Goal: Task Accomplishment & Management: Complete application form

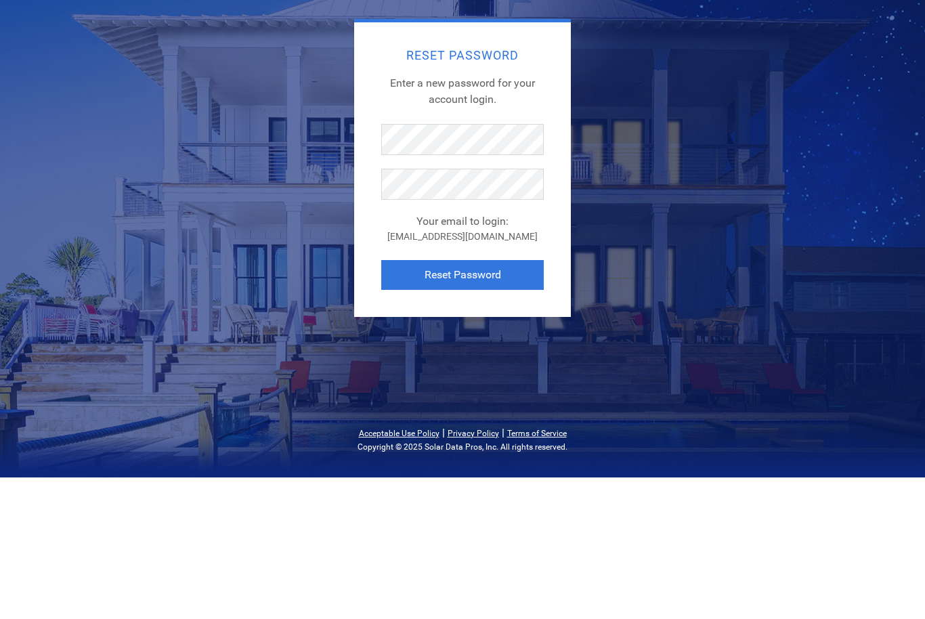
click at [487, 402] on button "Reset Password" at bounding box center [462, 417] width 163 height 30
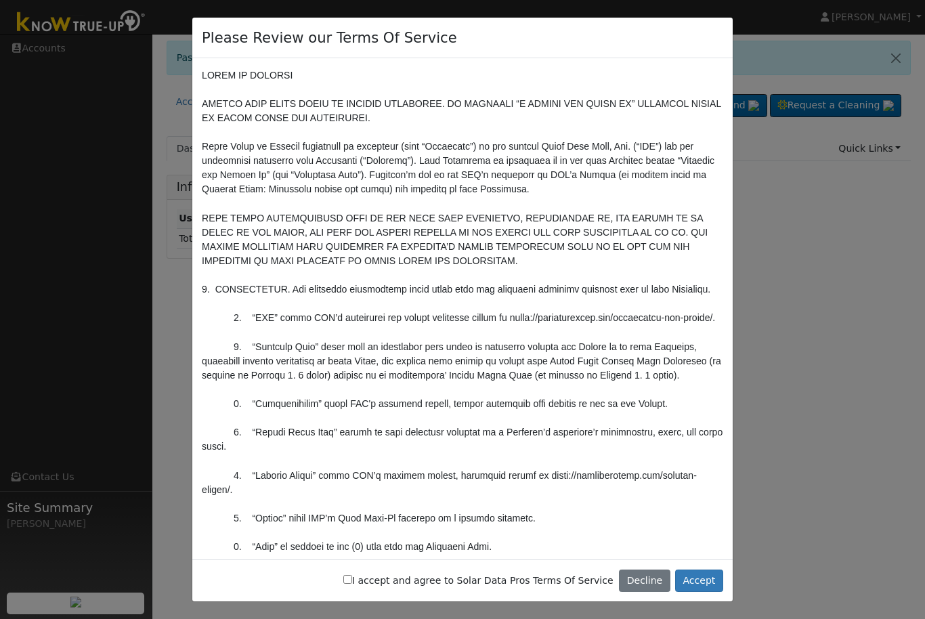
click at [352, 581] on input "I accept and agree to Solar Data Pros Terms Of Service" at bounding box center [347, 579] width 9 height 9
checkbox input "true"
click at [702, 583] on button "Accept" at bounding box center [699, 581] width 48 height 23
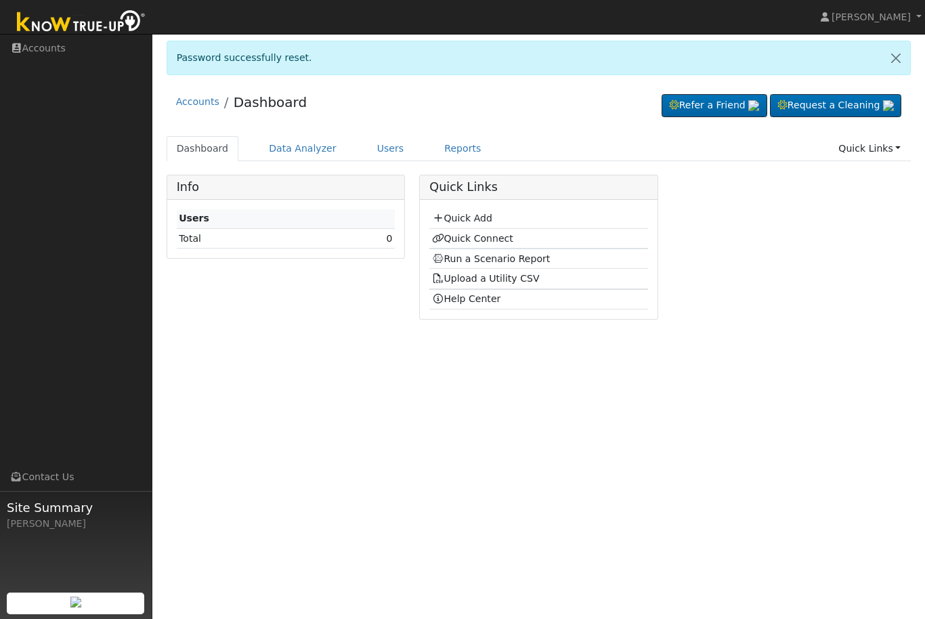
click at [477, 215] on link "Quick Add" at bounding box center [462, 218] width 60 height 11
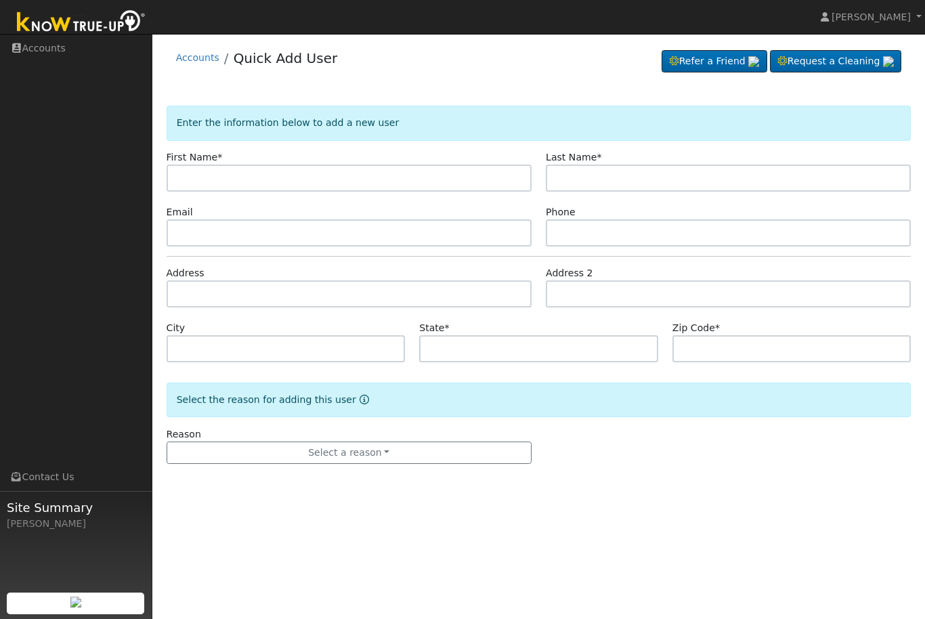
click at [219, 178] on input "text" at bounding box center [349, 178] width 365 height 27
click at [446, 174] on input "text" at bounding box center [349, 178] width 365 height 27
type input "Oscar"
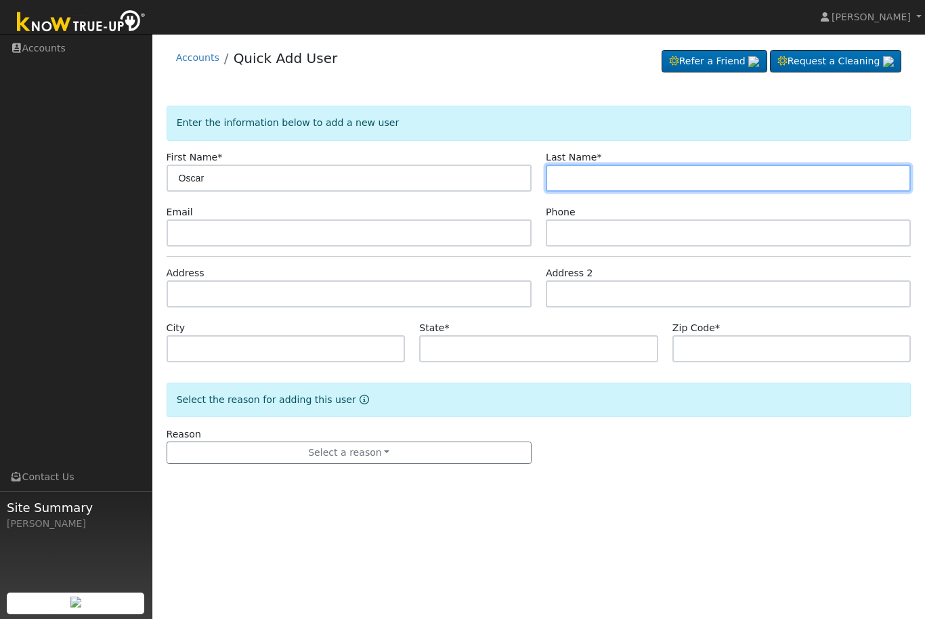
click at [637, 170] on input "text" at bounding box center [728, 178] width 365 height 27
type input "Pizarro"
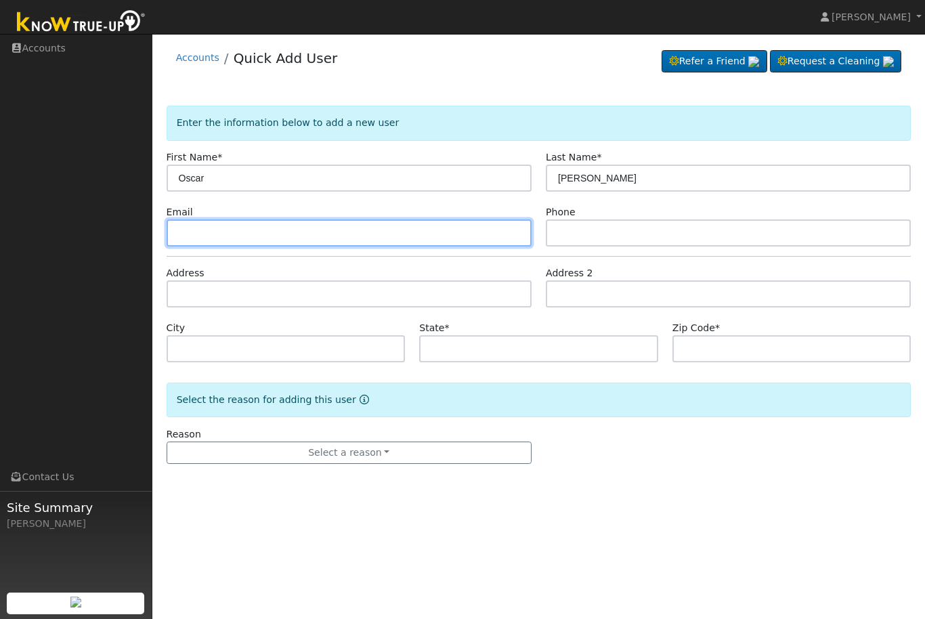
click at [334, 234] on input "text" at bounding box center [349, 232] width 365 height 27
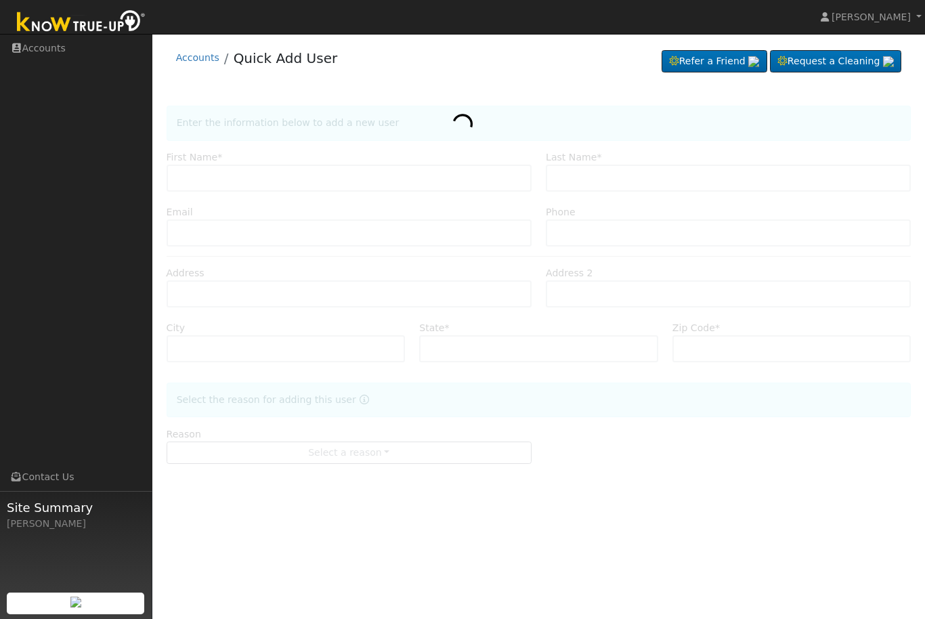
click at [268, 230] on div at bounding box center [539, 298] width 745 height 385
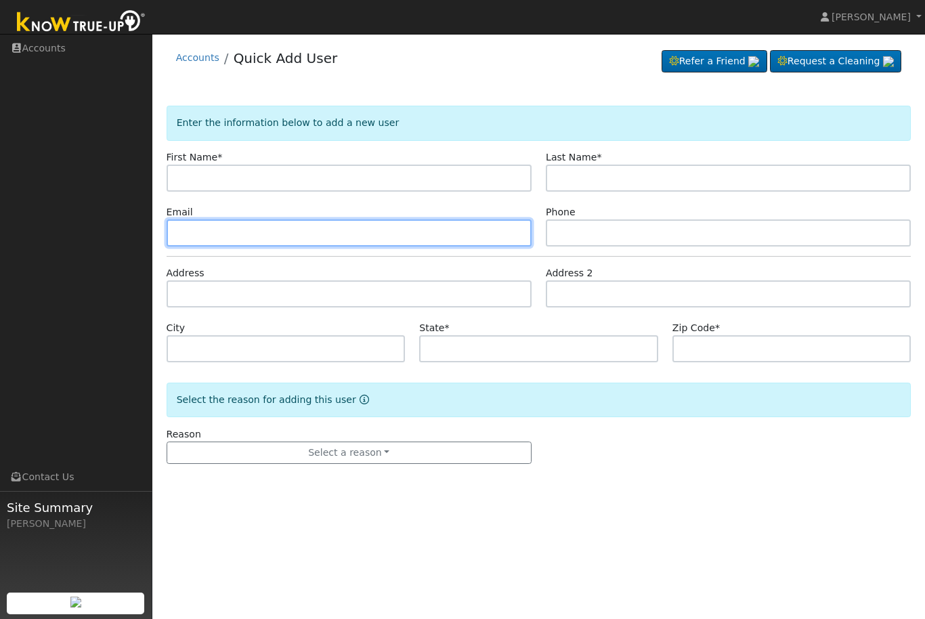
click at [226, 234] on input "text" at bounding box center [349, 232] width 365 height 27
click at [200, 229] on input "text" at bounding box center [349, 232] width 365 height 27
paste input "[EMAIL_ADDRESS][DOMAIN_NAME]"
type input "[EMAIL_ADDRESS][DOMAIN_NAME]"
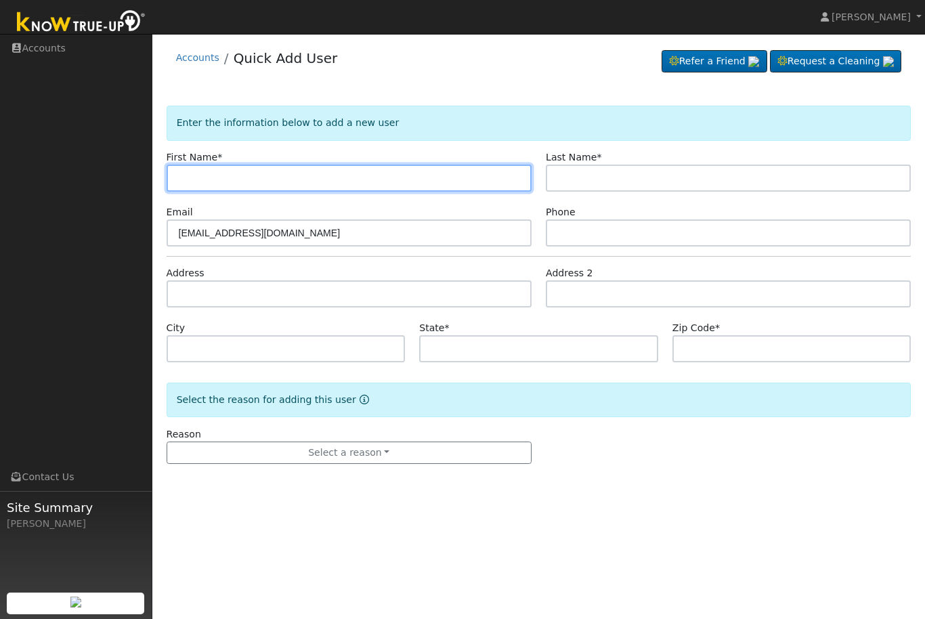
click at [314, 177] on input "text" at bounding box center [349, 178] width 365 height 27
type input "Oscar"
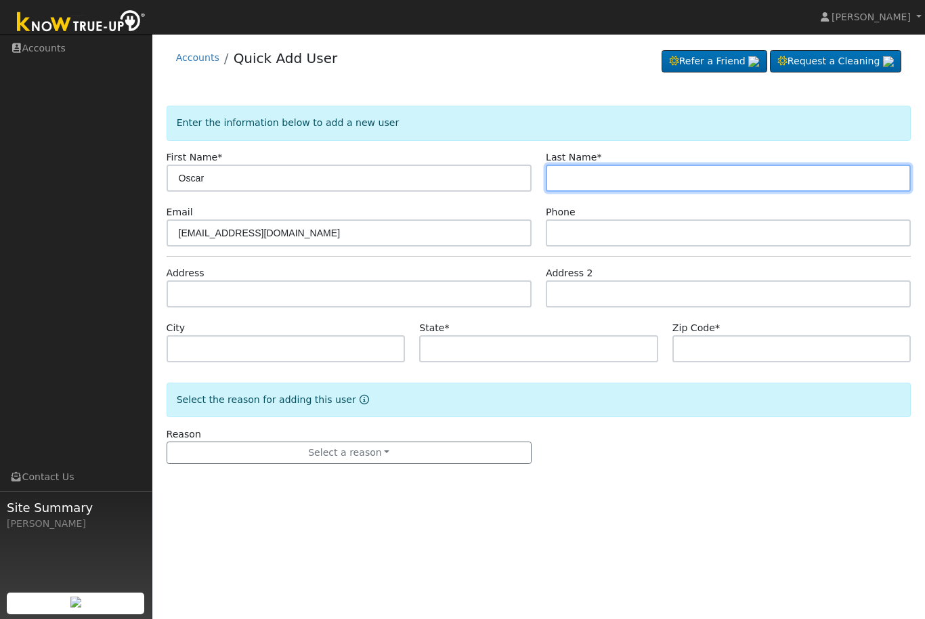
click at [606, 180] on input "text" at bounding box center [728, 178] width 365 height 27
type input "Pizarro"
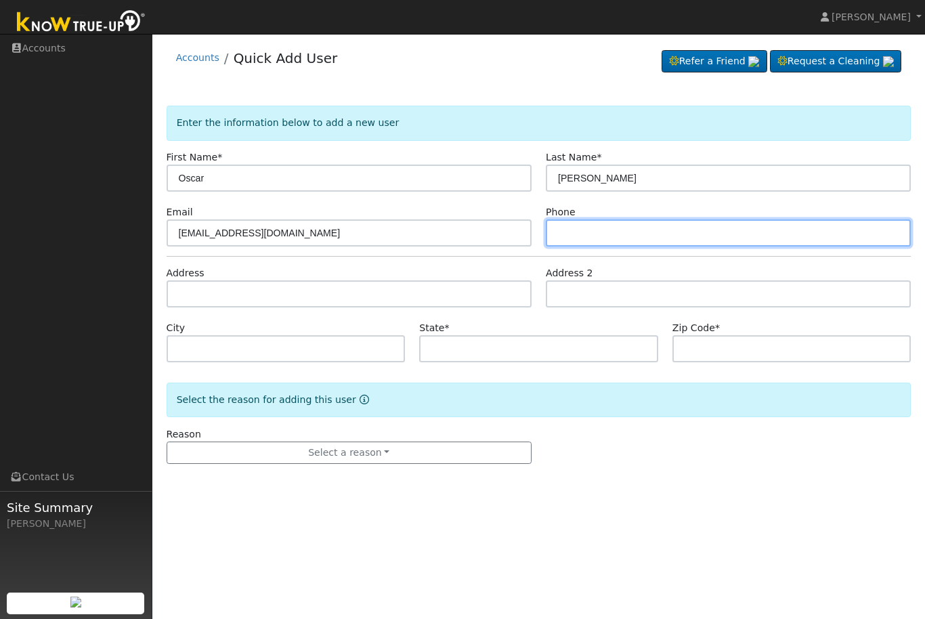
click at [620, 229] on input "text" at bounding box center [728, 232] width 365 height 27
type input "5592844405"
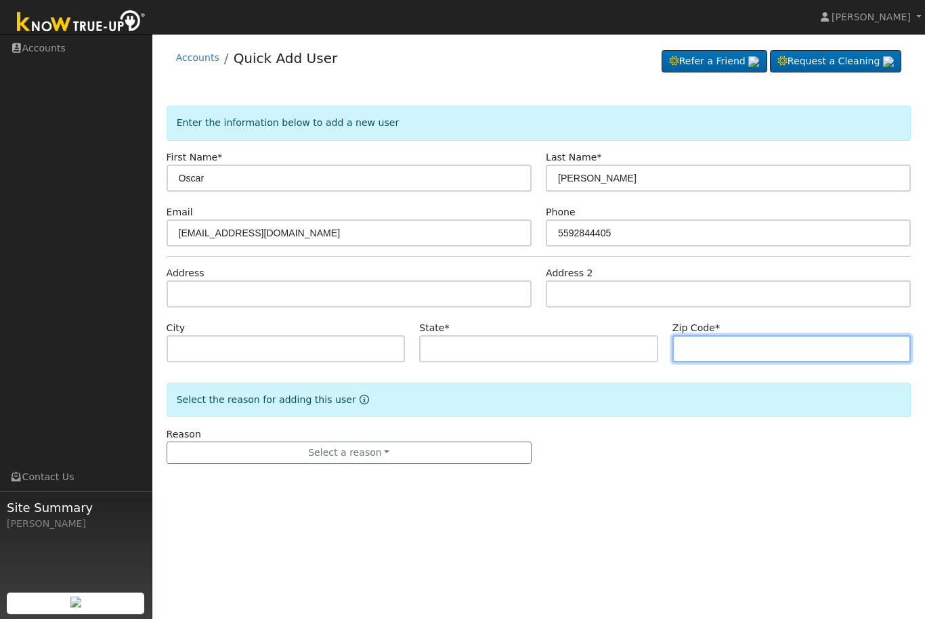
click at [717, 345] on input "text" at bounding box center [791, 348] width 239 height 27
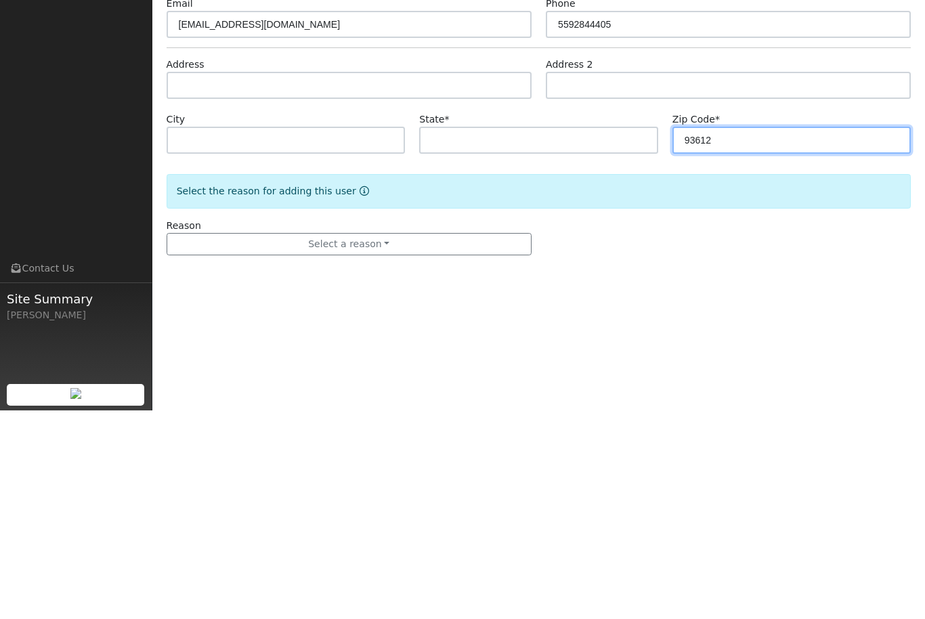
type input "93612"
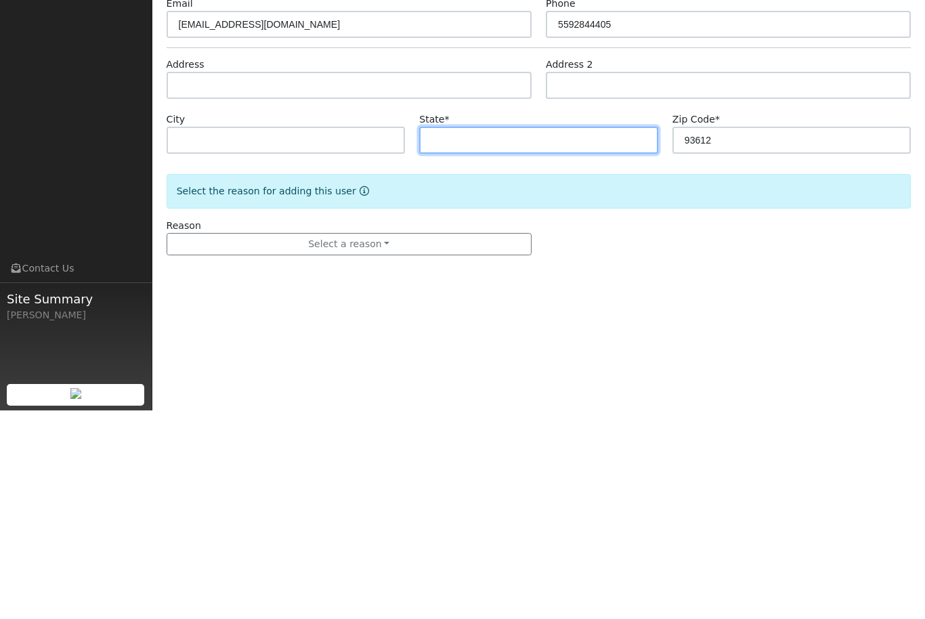
click at [479, 335] on input "text" at bounding box center [538, 348] width 239 height 27
type input "CA"
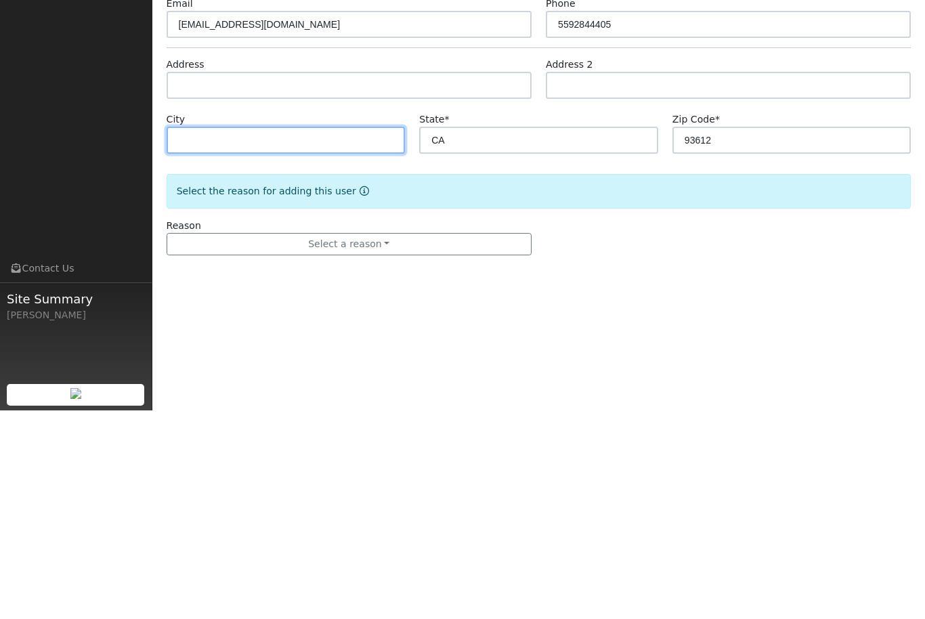
click at [297, 335] on input "text" at bounding box center [286, 348] width 239 height 27
type input "Clovis"
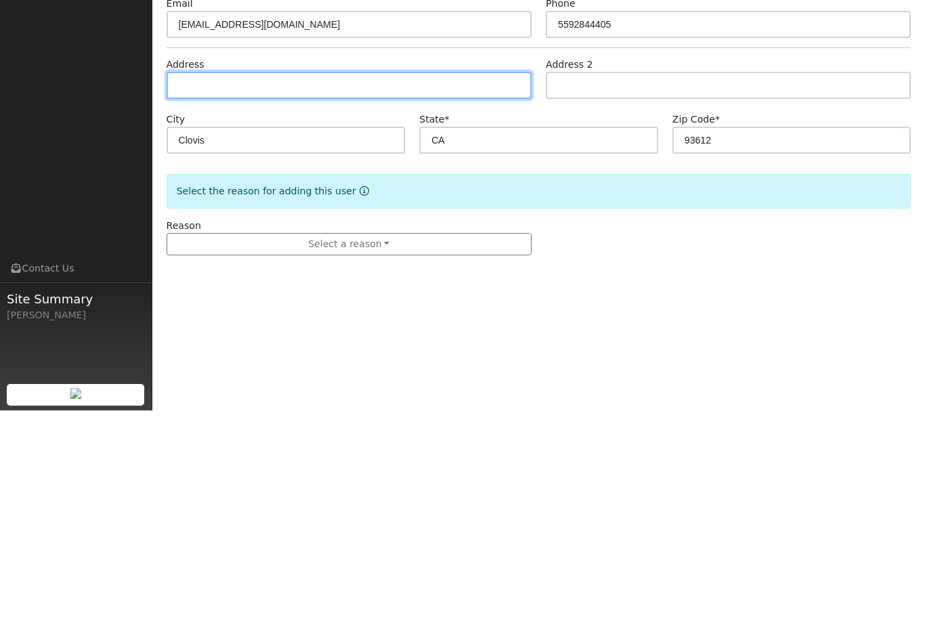
click at [324, 280] on input "text" at bounding box center [349, 293] width 365 height 27
click at [219, 280] on input "text" at bounding box center [349, 293] width 365 height 27
paste input "[STREET_ADDRESS][PERSON_NAME]"
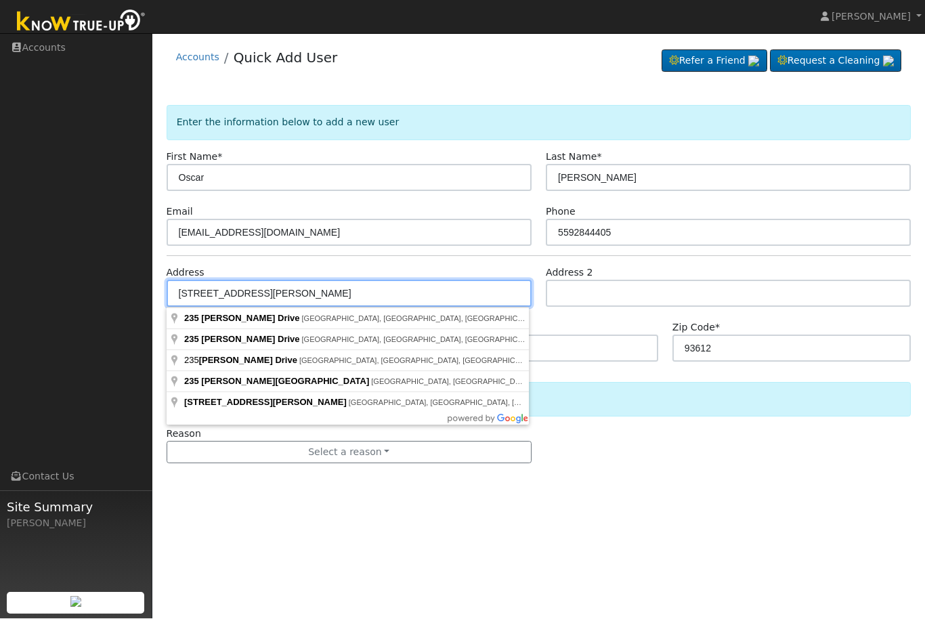
click at [287, 291] on input "[STREET_ADDRESS][PERSON_NAME]" at bounding box center [349, 293] width 365 height 27
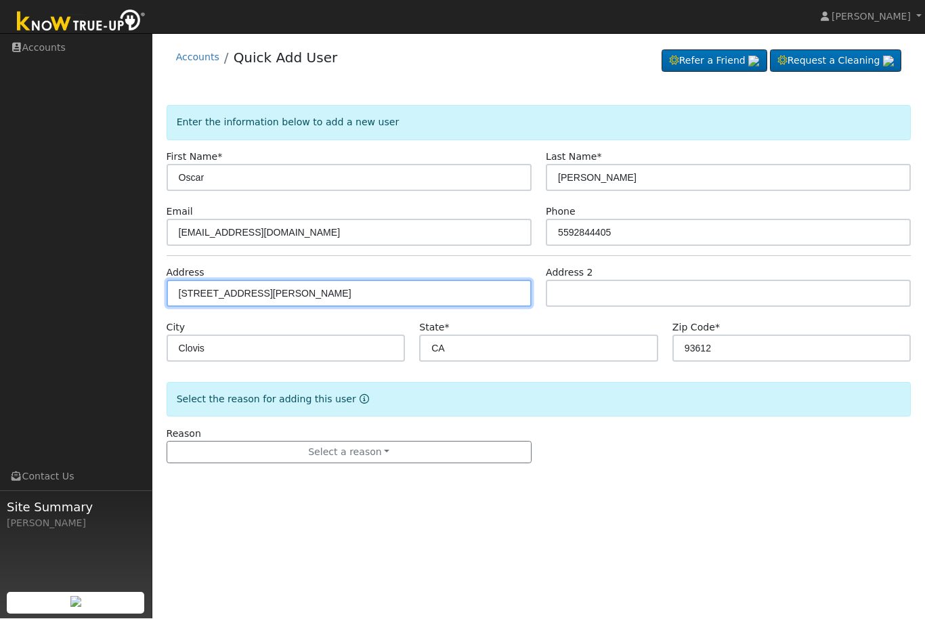
type input "[STREET_ADDRESS][PERSON_NAME]"
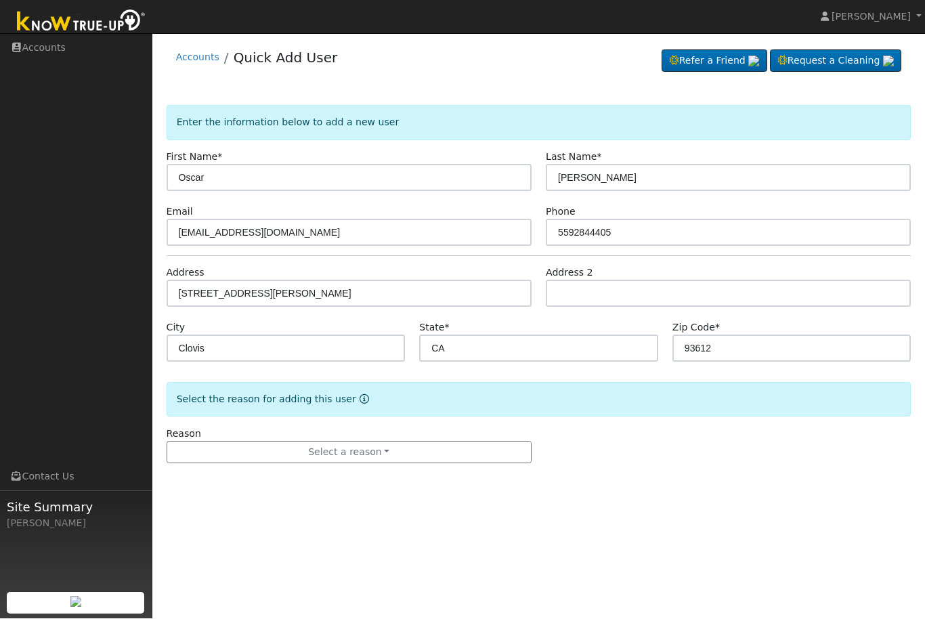
click at [432, 460] on button "Select a reason" at bounding box center [349, 453] width 365 height 23
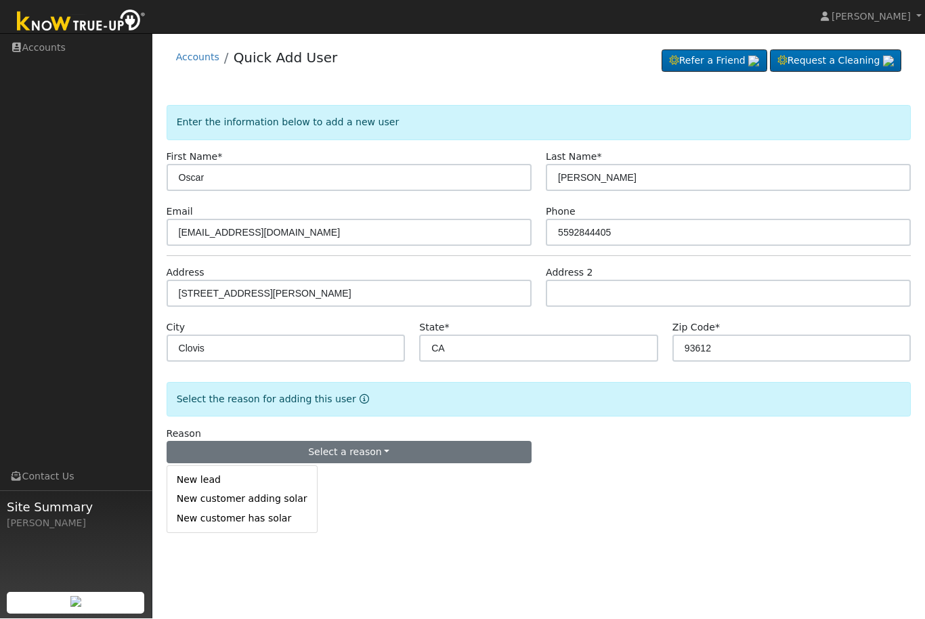
click at [211, 481] on link "New lead" at bounding box center [242, 480] width 150 height 19
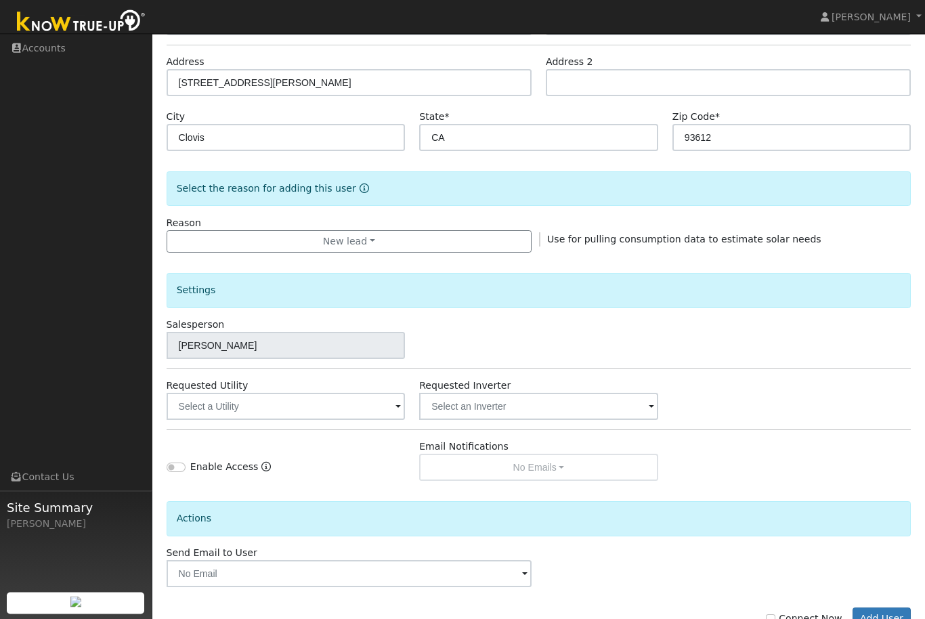
scroll to position [211, 0]
click at [343, 412] on input "text" at bounding box center [286, 406] width 239 height 27
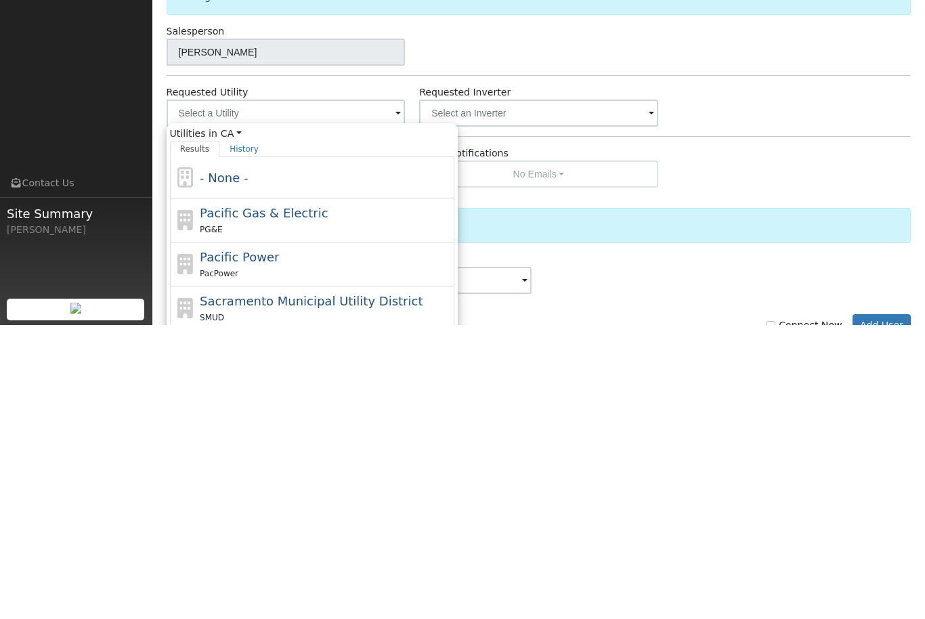
click at [263, 500] on span "Pacific Gas & Electric" at bounding box center [264, 507] width 128 height 14
type input "Pacific Gas & Electric"
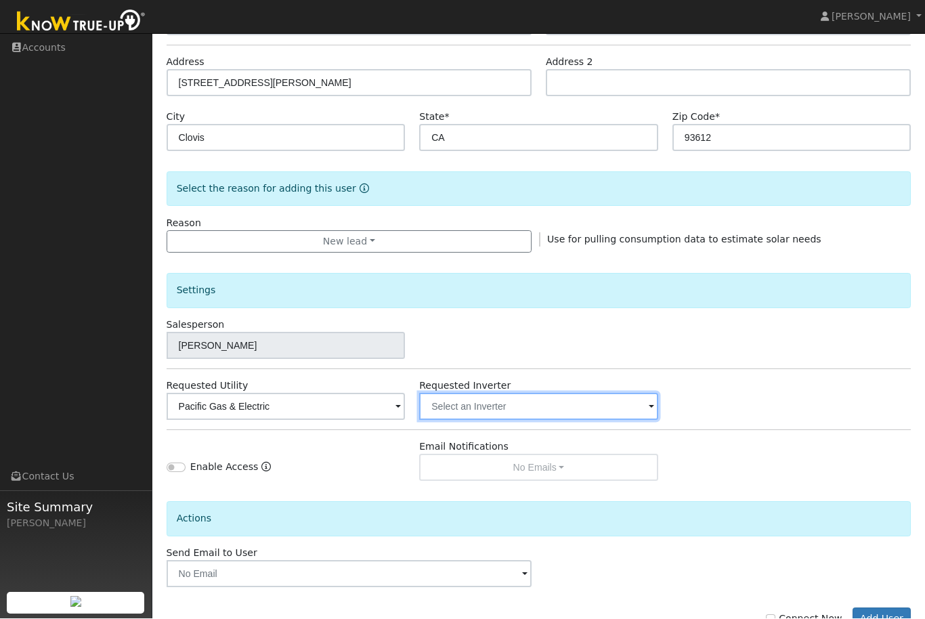
click at [406, 408] on input "text" at bounding box center [286, 406] width 239 height 27
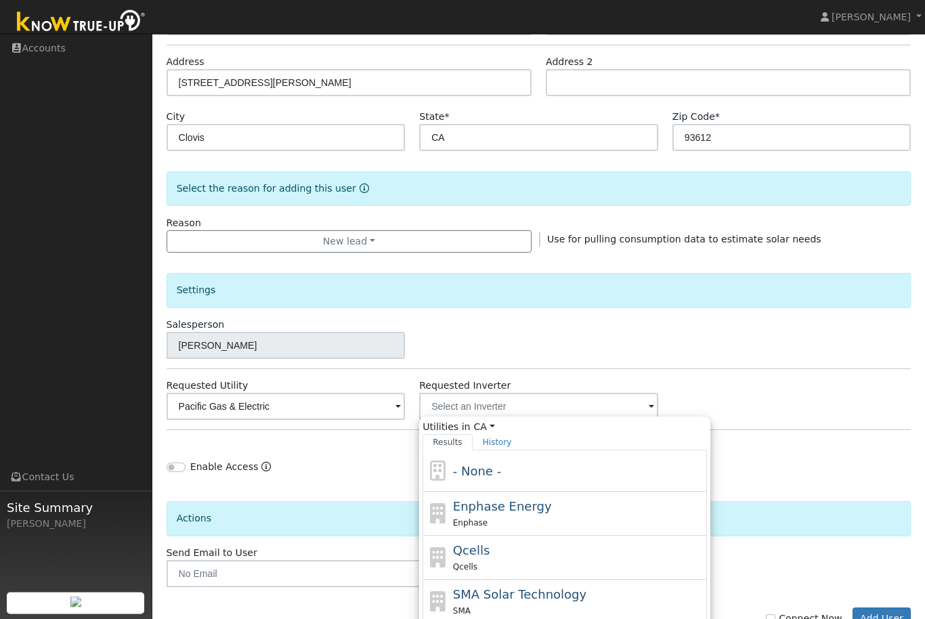
scroll to position [211, 0]
click at [498, 474] on span "- None -" at bounding box center [477, 471] width 48 height 14
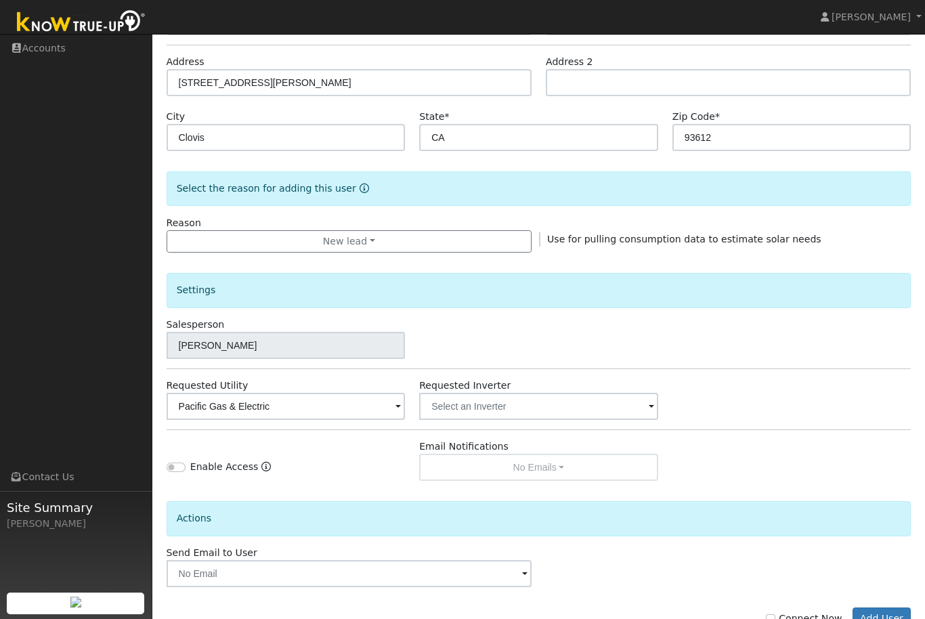
scroll to position [211, 0]
click at [775, 618] on input "Connect Now" at bounding box center [770, 619] width 9 height 9
checkbox input "true"
click at [880, 618] on button "Add User" at bounding box center [882, 619] width 59 height 23
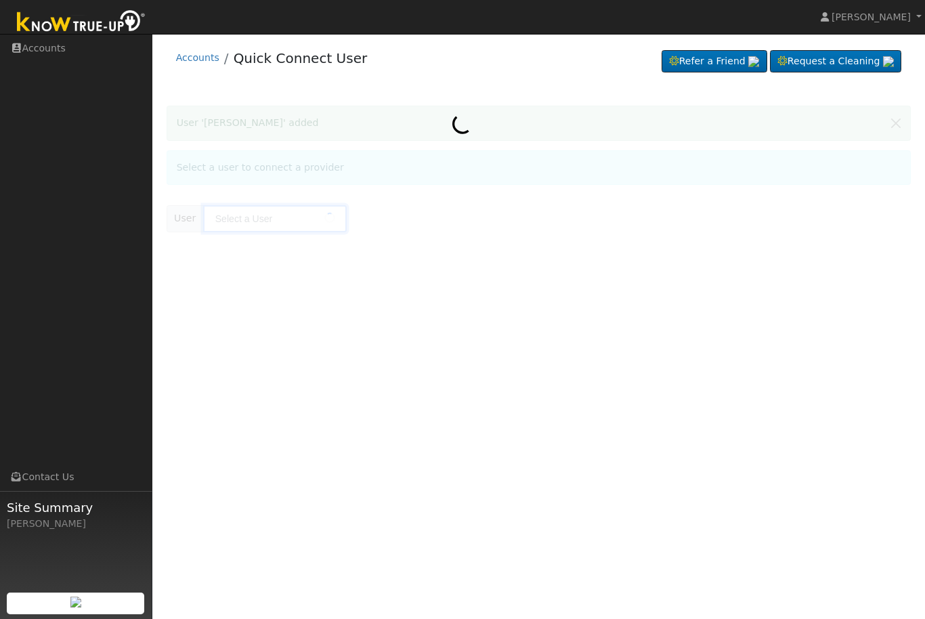
type input "Oscar Pizarro"
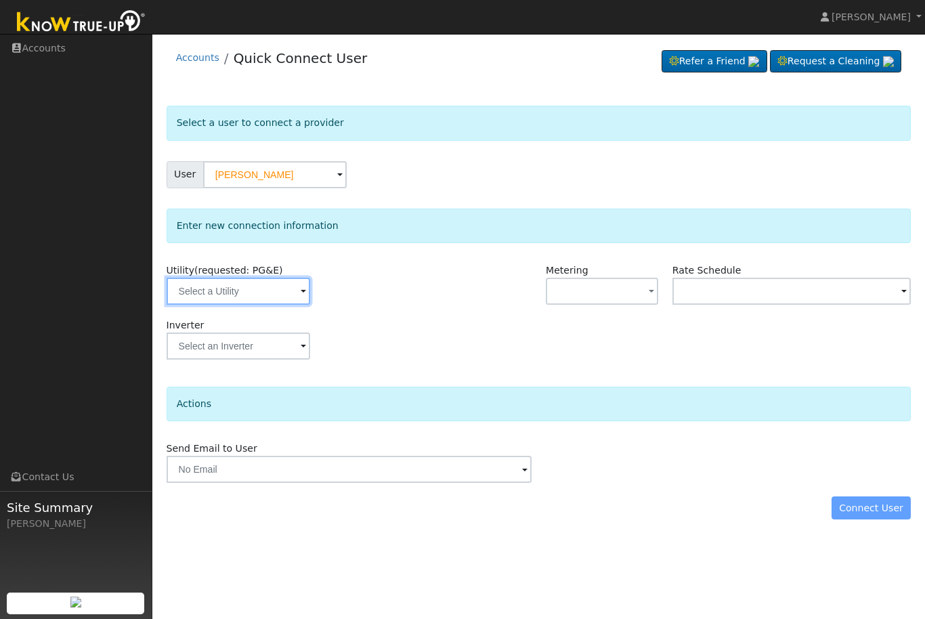
click at [251, 281] on input "text" at bounding box center [239, 291] width 144 height 27
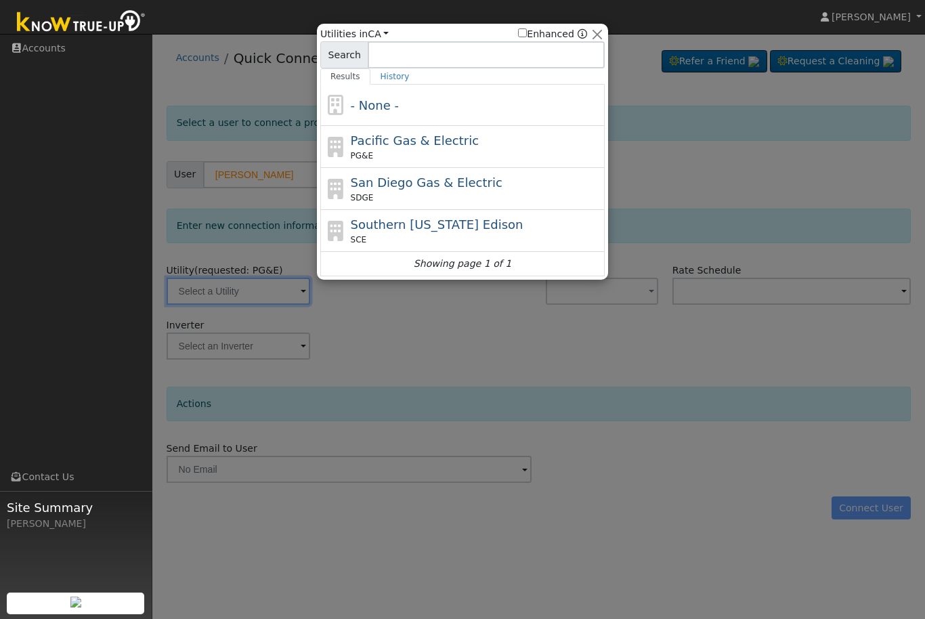
click at [431, 150] on div "PG&E" at bounding box center [476, 156] width 251 height 12
type input "PG&E"
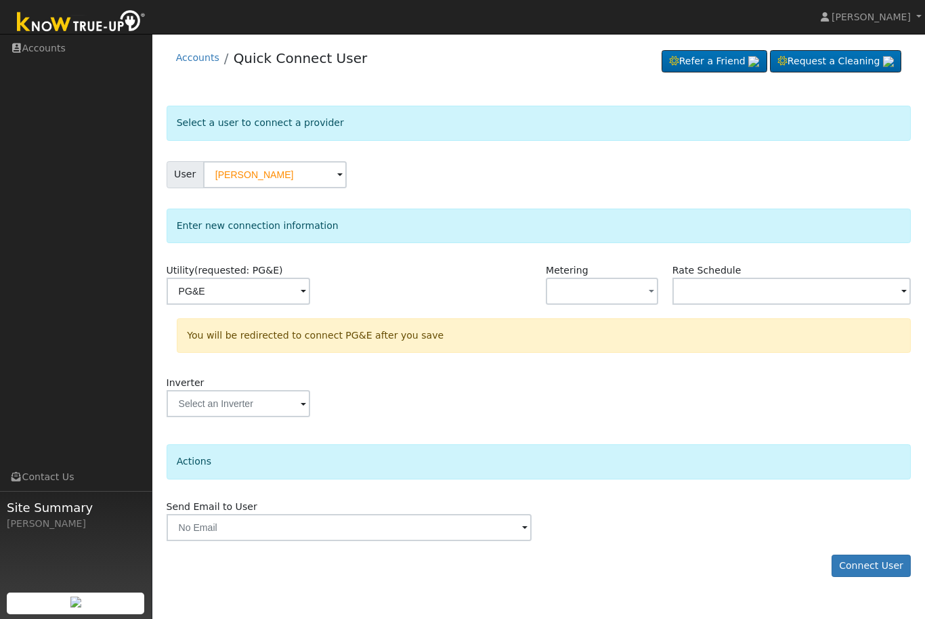
click at [611, 288] on button "button" at bounding box center [602, 291] width 112 height 27
click at [574, 362] on link "NBT" at bounding box center [594, 359] width 94 height 19
click at [593, 286] on button "NBT" at bounding box center [602, 291] width 112 height 27
click at [581, 345] on link "NEM" at bounding box center [594, 339] width 94 height 19
click at [310, 293] on input "text" at bounding box center [239, 291] width 144 height 27
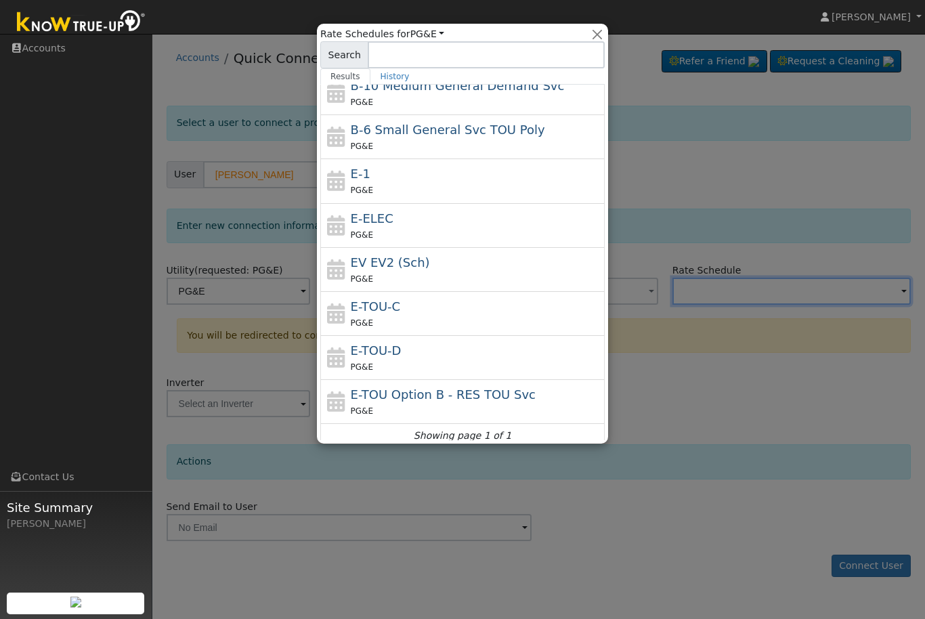
scroll to position [98, 0]
click at [448, 168] on div "E-1 PG&E" at bounding box center [476, 181] width 251 height 33
type input "E-1"
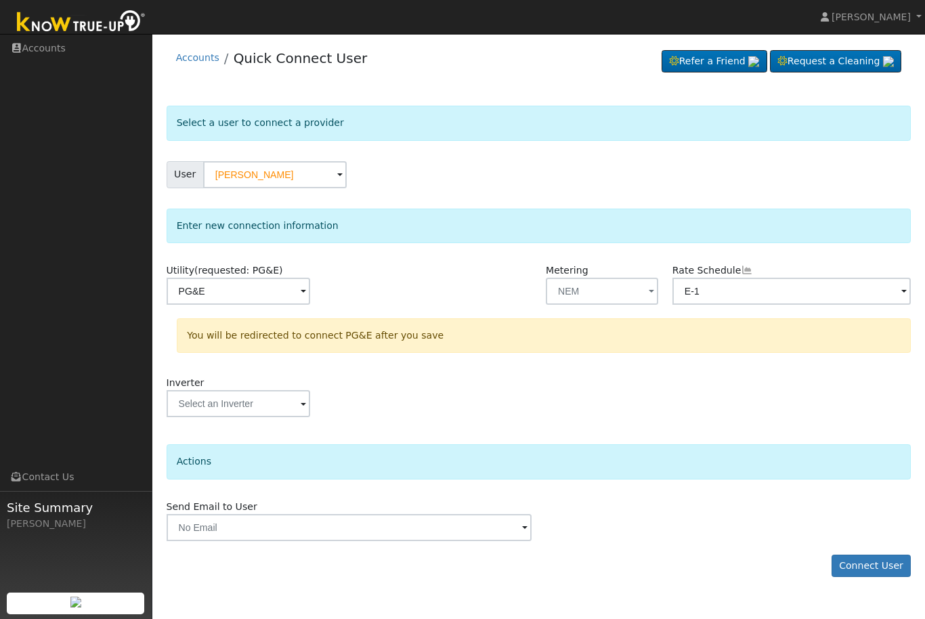
click at [850, 563] on button "Connect User" at bounding box center [872, 566] width 80 height 23
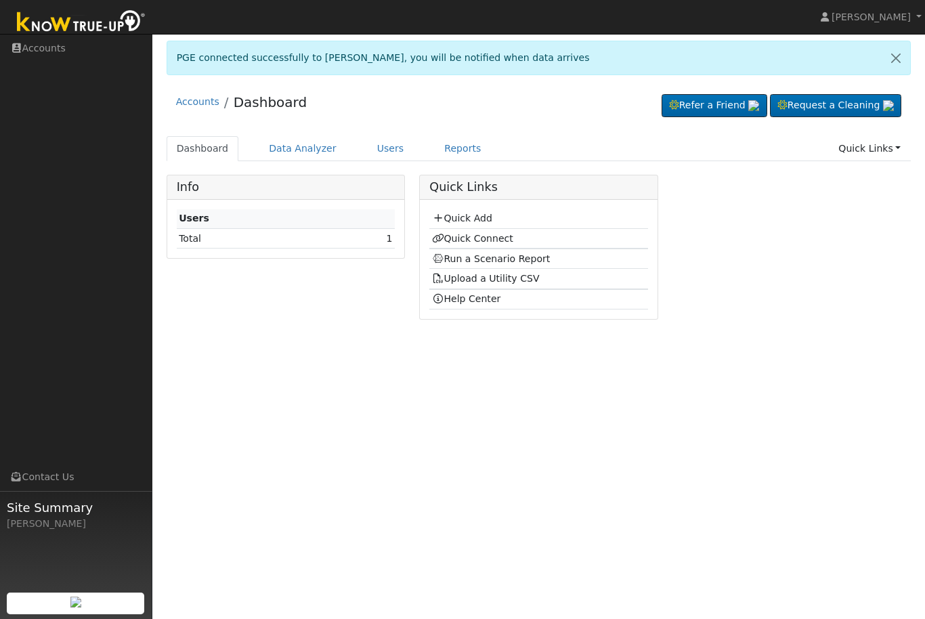
click at [528, 259] on link "Run a Scenario Report" at bounding box center [491, 258] width 119 height 11
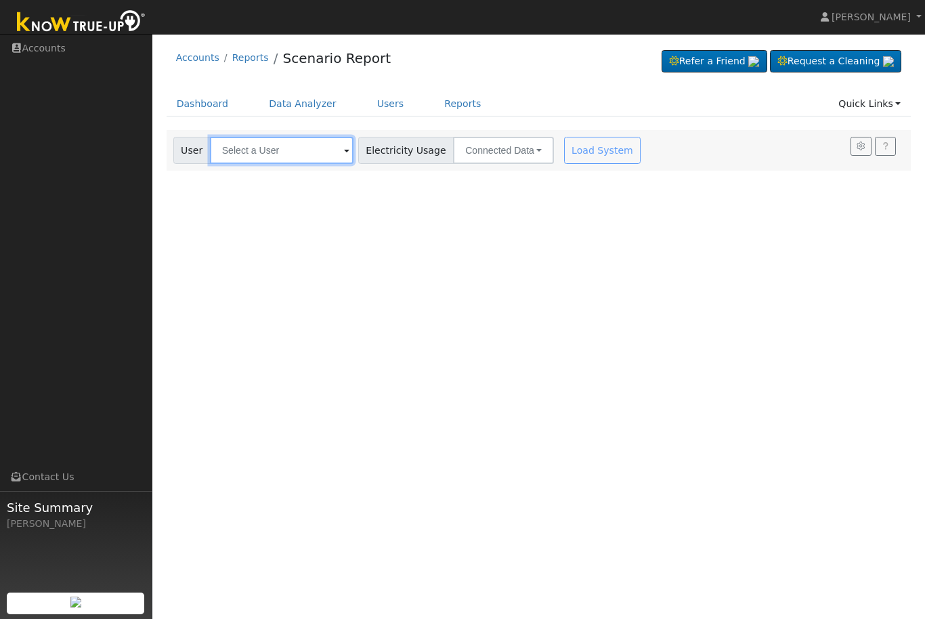
click at [290, 143] on input "text" at bounding box center [282, 150] width 144 height 27
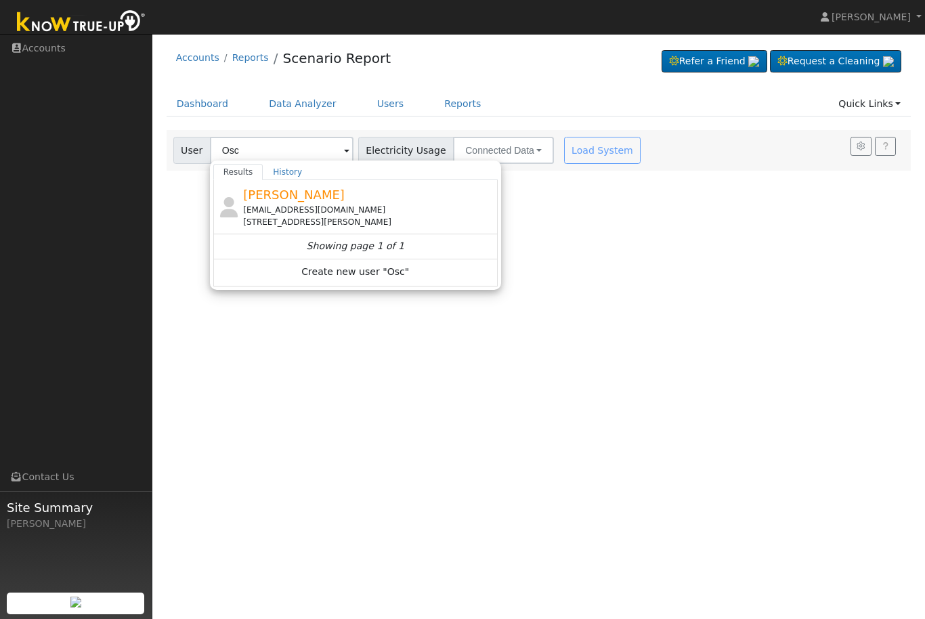
click at [305, 201] on span "[PERSON_NAME]" at bounding box center [294, 195] width 102 height 14
type input "[PERSON_NAME]"
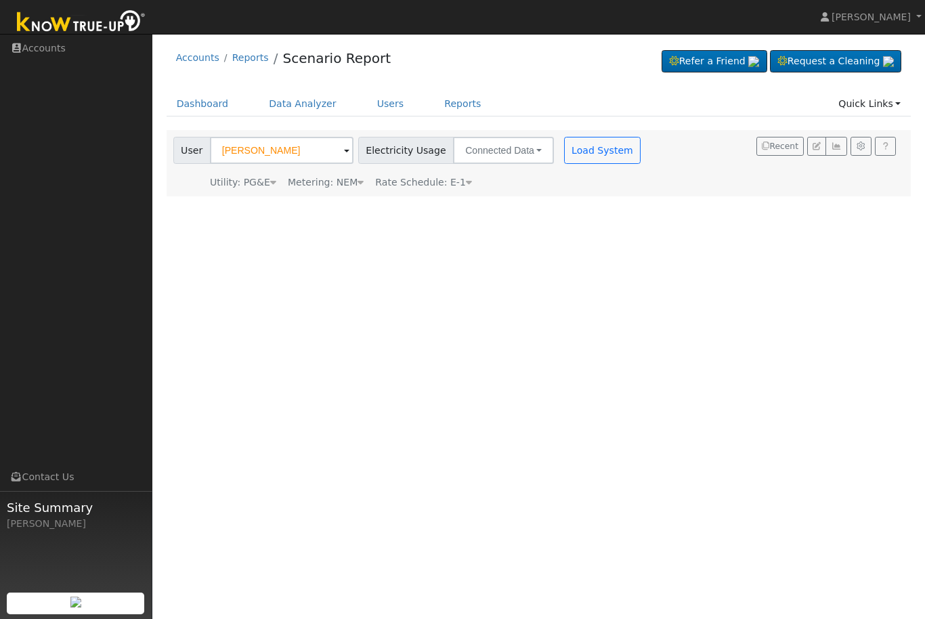
click at [488, 154] on button "Connected Data" at bounding box center [503, 150] width 101 height 27
click at [564, 151] on button "Load System" at bounding box center [602, 150] width 77 height 27
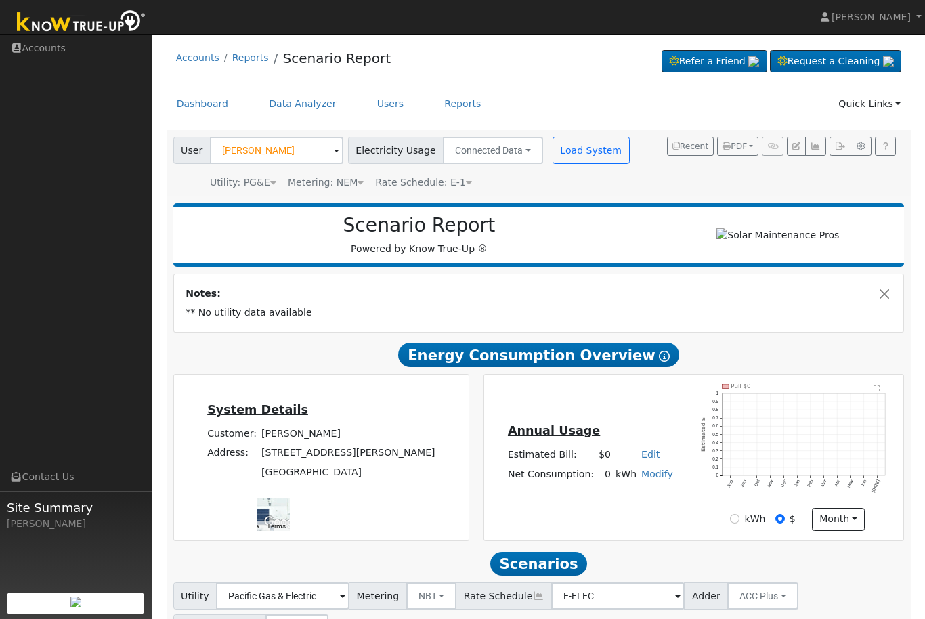
click at [816, 148] on icon "button" at bounding box center [816, 146] width 10 height 8
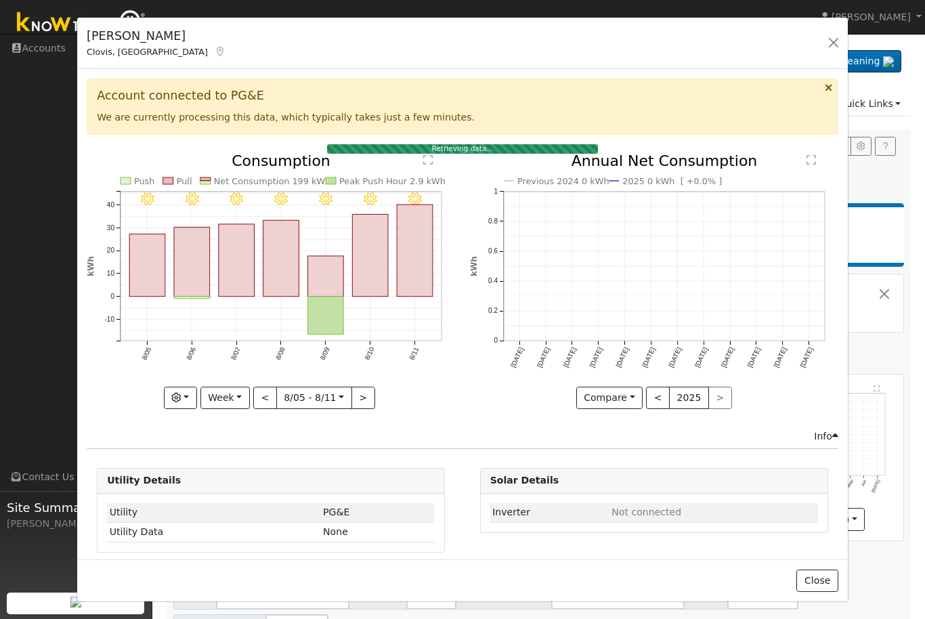
click at [248, 400] on button "Week" at bounding box center [224, 398] width 49 height 23
click at [249, 485] on link "Year" at bounding box center [248, 482] width 94 height 19
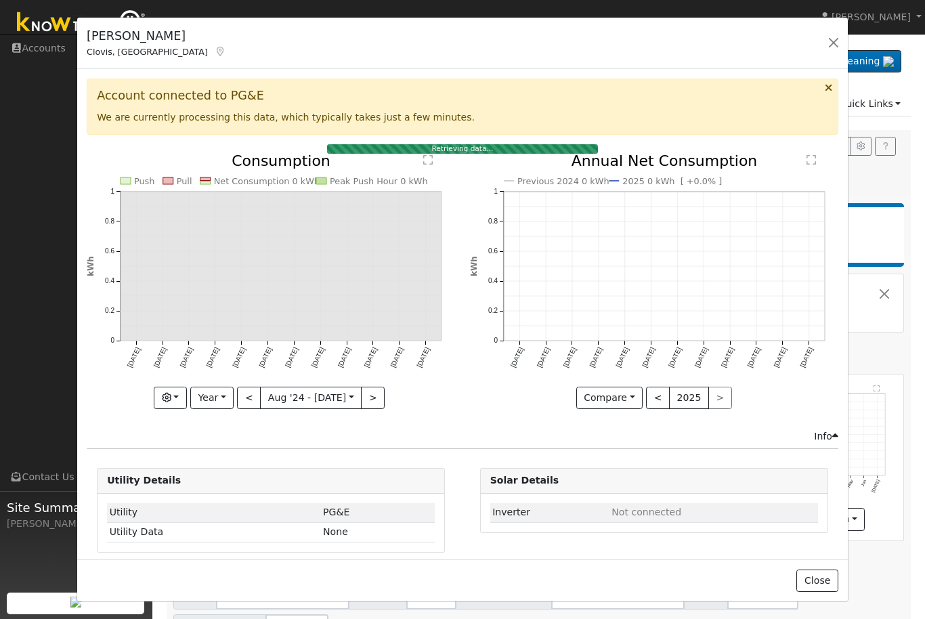
click at [249, 400] on button "<" at bounding box center [249, 398] width 24 height 23
click at [380, 398] on button ">" at bounding box center [373, 398] width 24 height 23
click at [375, 401] on button ">" at bounding box center [373, 398] width 24 height 23
click at [369, 395] on button ">" at bounding box center [373, 398] width 24 height 23
click at [261, 391] on input "2026-08-01" at bounding box center [311, 398] width 100 height 22
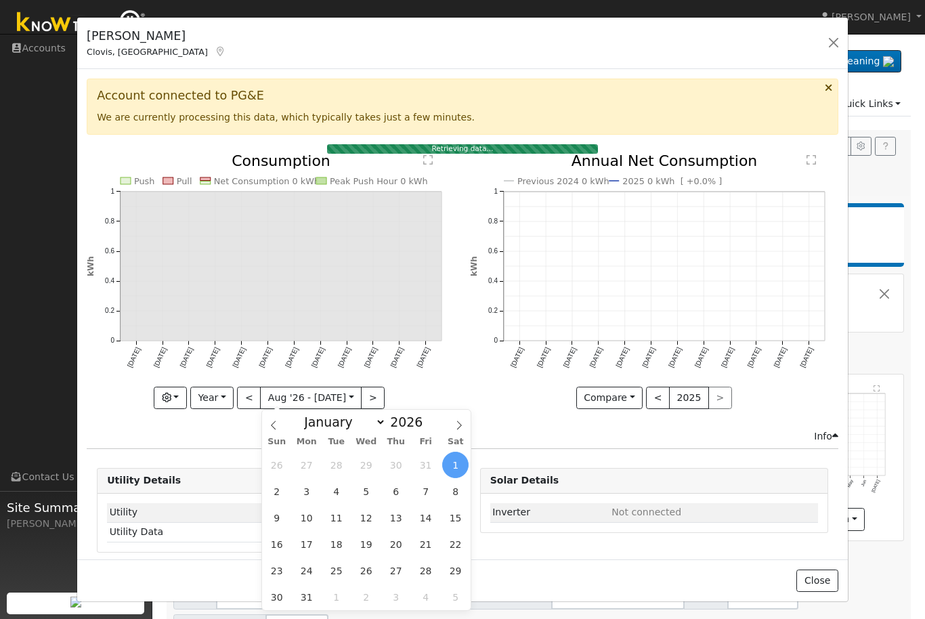
click at [257, 398] on button "<" at bounding box center [249, 398] width 24 height 23
type input "2025-08-01"
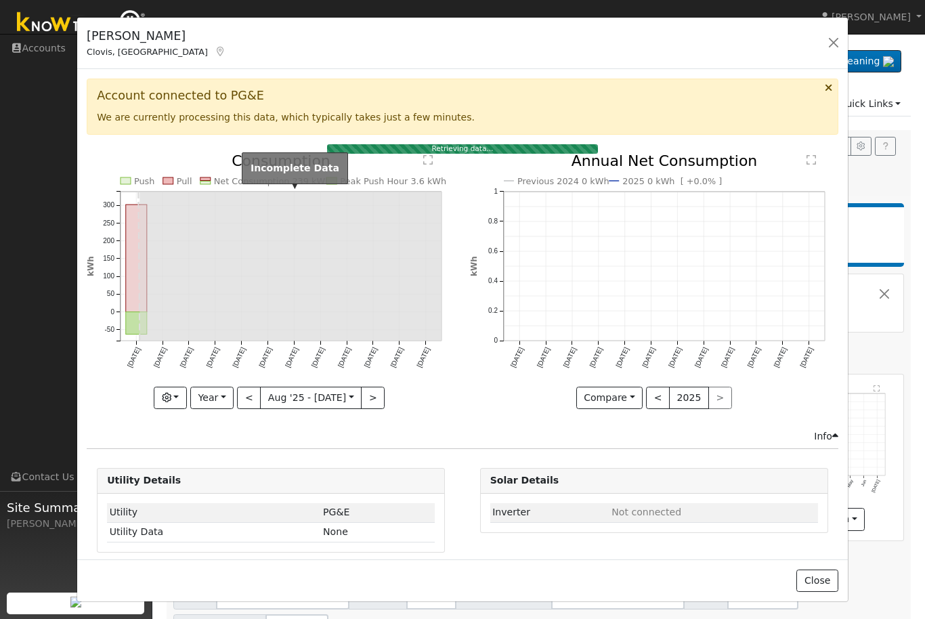
click at [142, 243] on rect at bounding box center [290, 266] width 302 height 149
click at [829, 52] on button "button" at bounding box center [833, 42] width 19 height 19
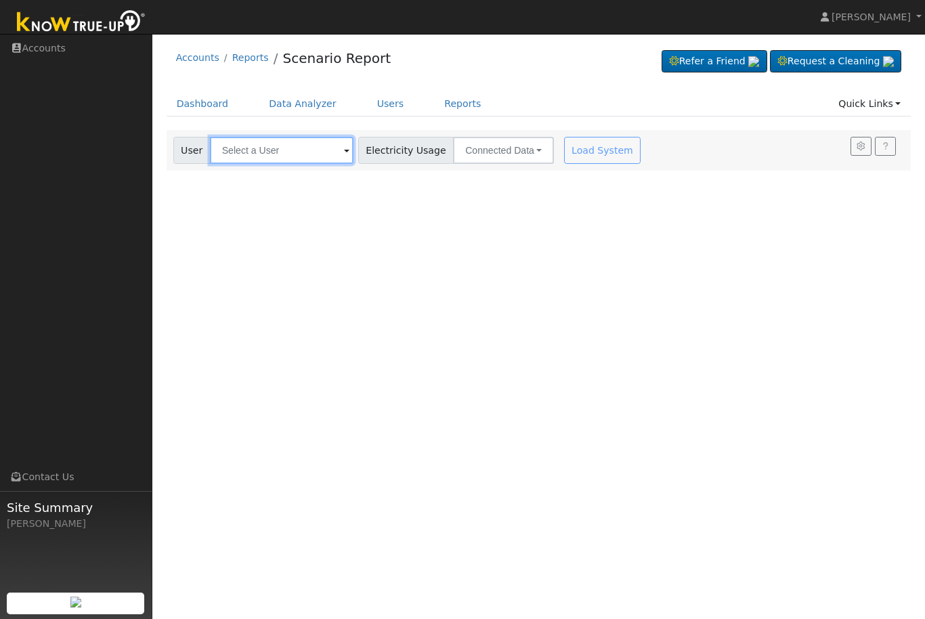
click at [271, 147] on input "text" at bounding box center [282, 150] width 144 height 27
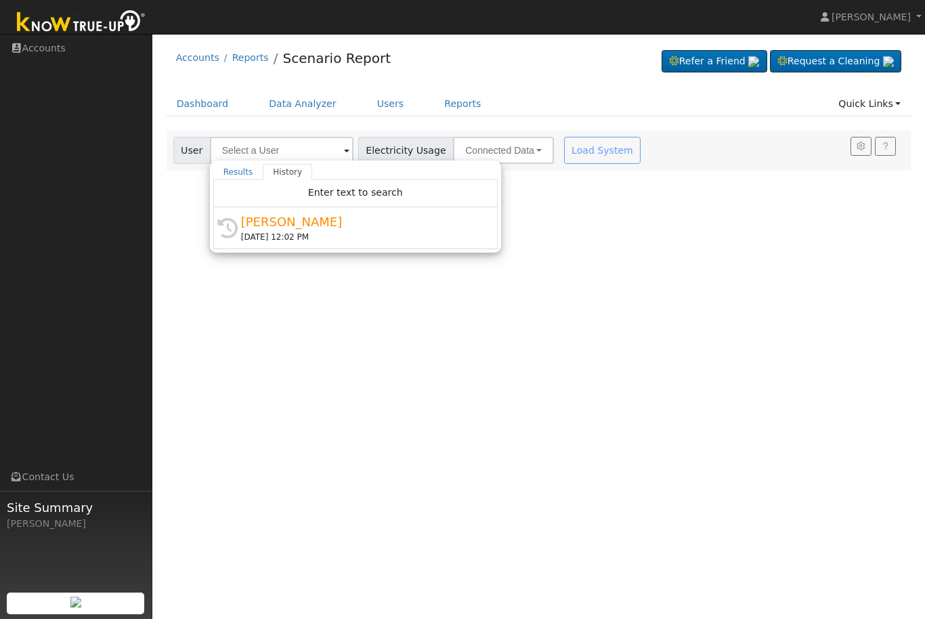
click at [307, 211] on div "History [PERSON_NAME] [DATE] 12:02 PM" at bounding box center [355, 228] width 284 height 42
type input "[PERSON_NAME]"
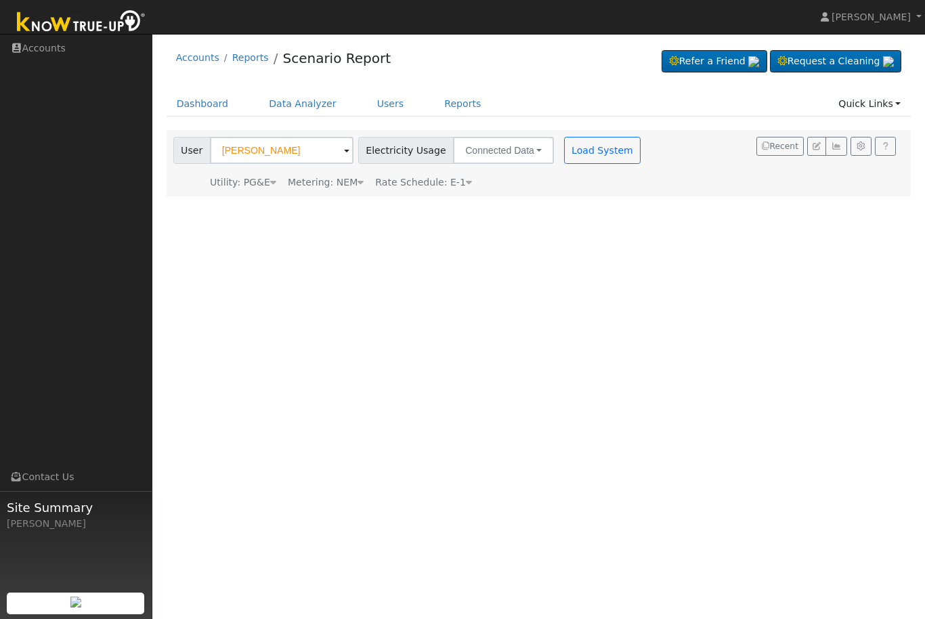
click at [574, 146] on button "Load System" at bounding box center [602, 150] width 77 height 27
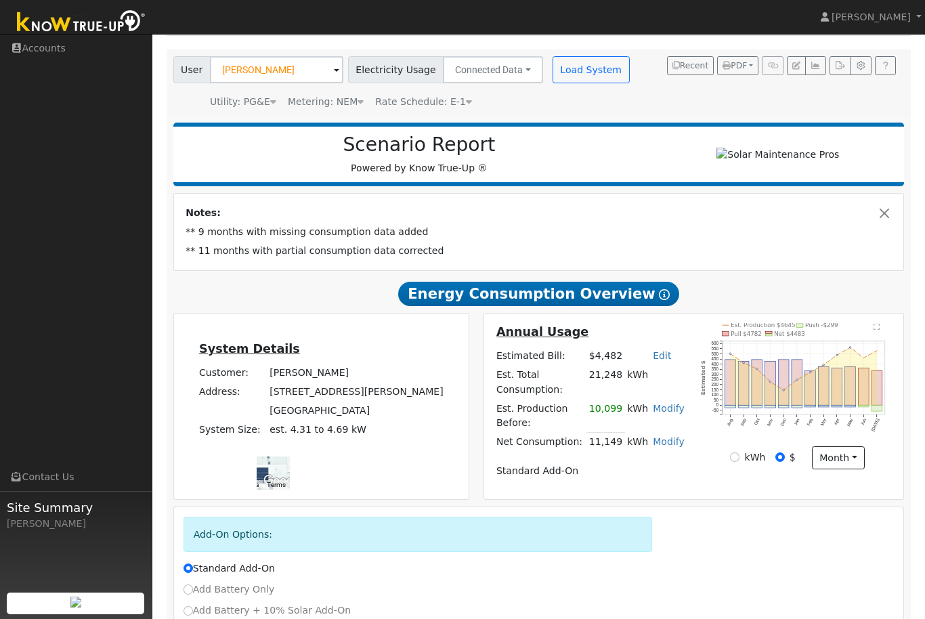
scroll to position [82, 0]
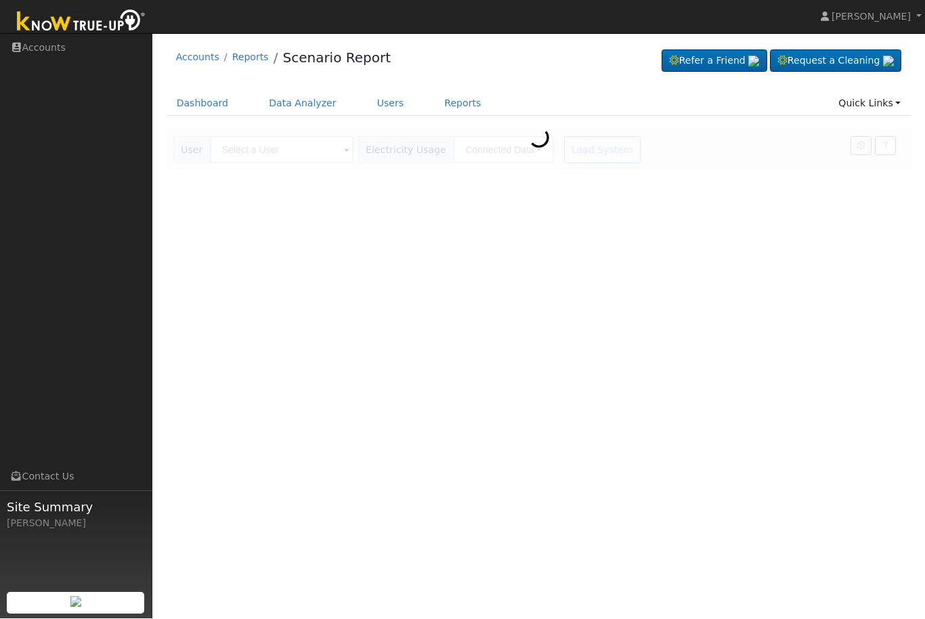
scroll to position [1, 0]
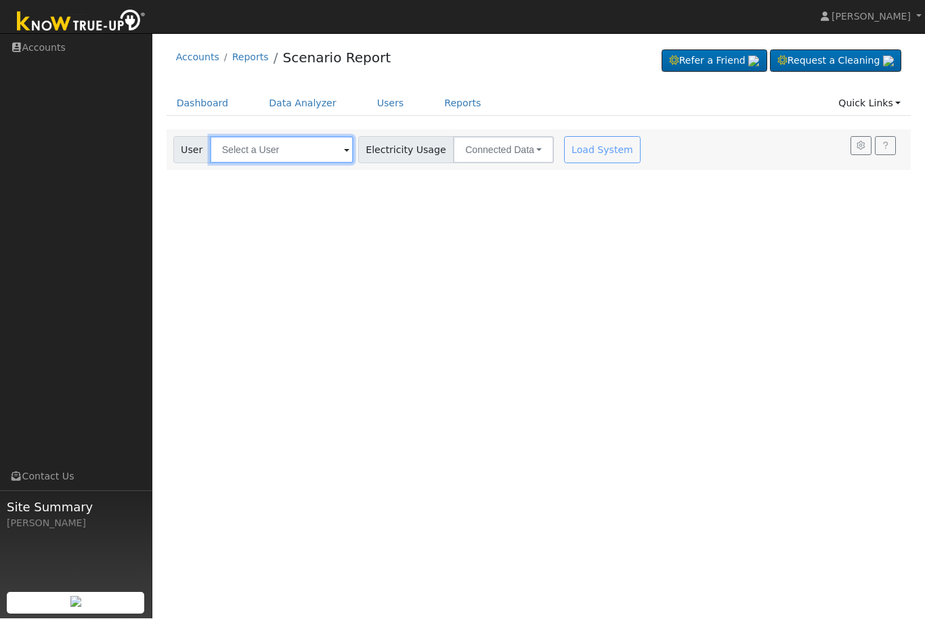
click at [295, 156] on input "text" at bounding box center [282, 150] width 144 height 27
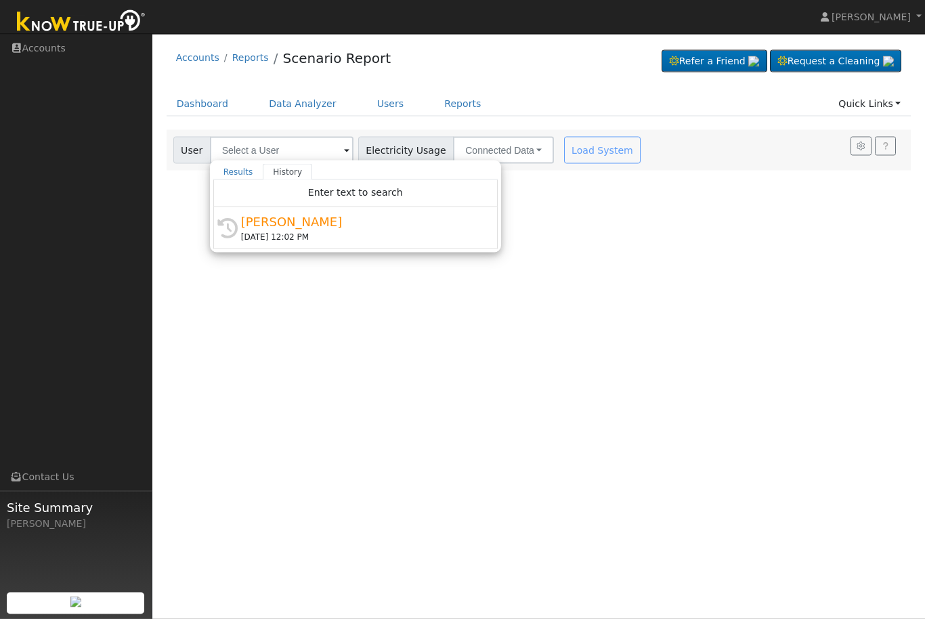
click at [284, 228] on div "[PERSON_NAME]" at bounding box center [361, 222] width 241 height 18
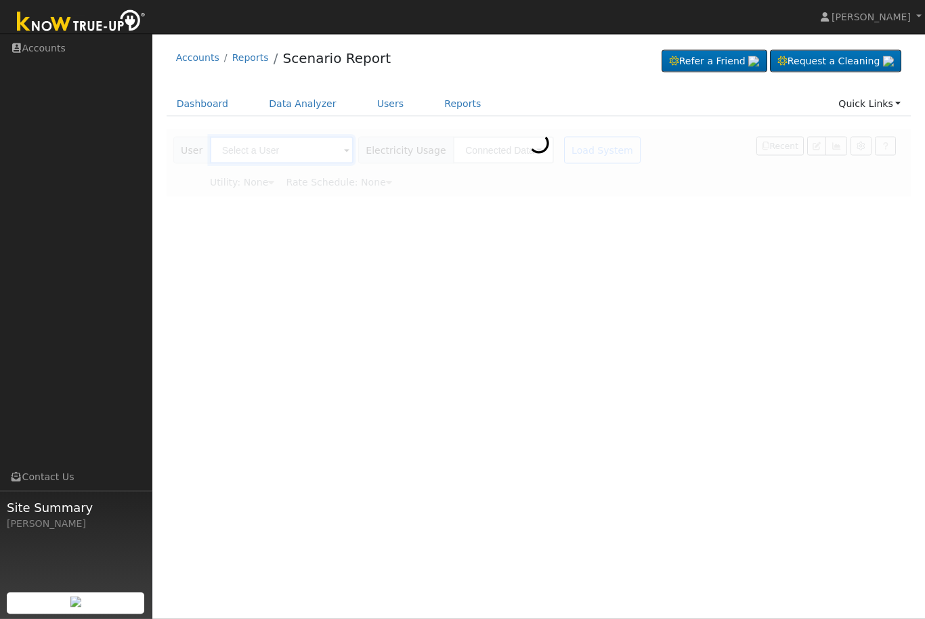
type input "[PERSON_NAME]"
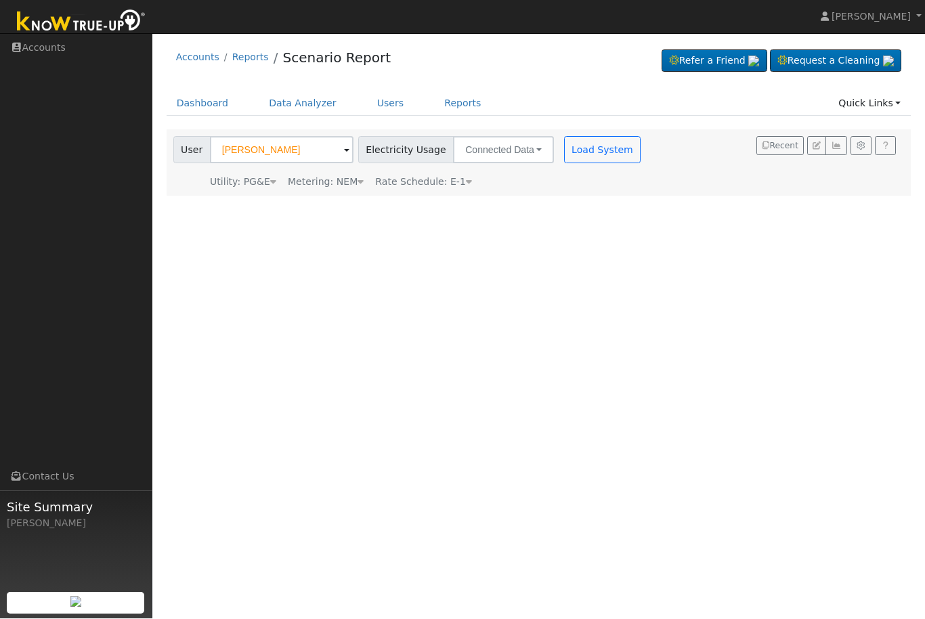
click at [564, 157] on button "Load System" at bounding box center [602, 150] width 77 height 27
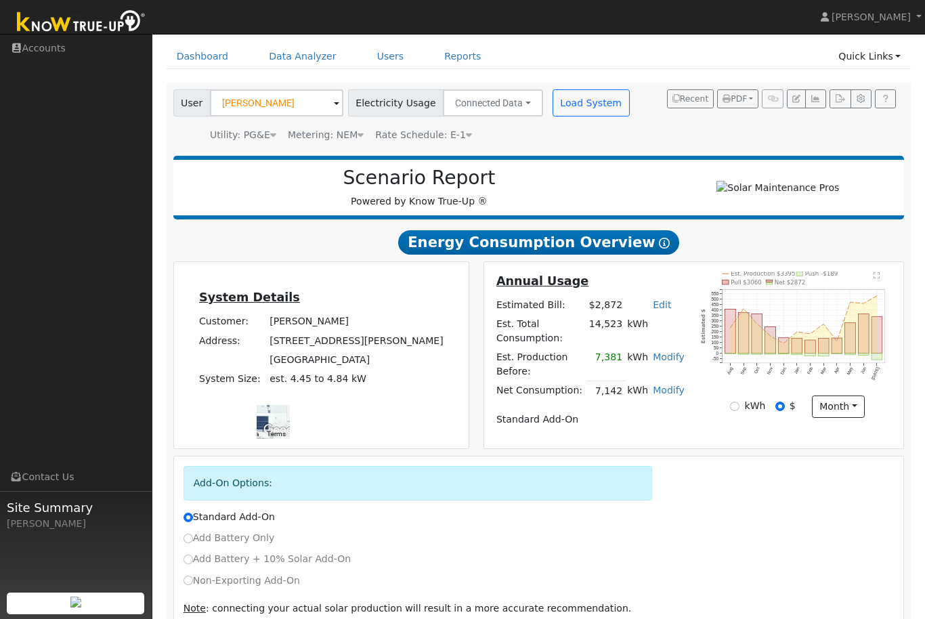
scroll to position [70, 0]
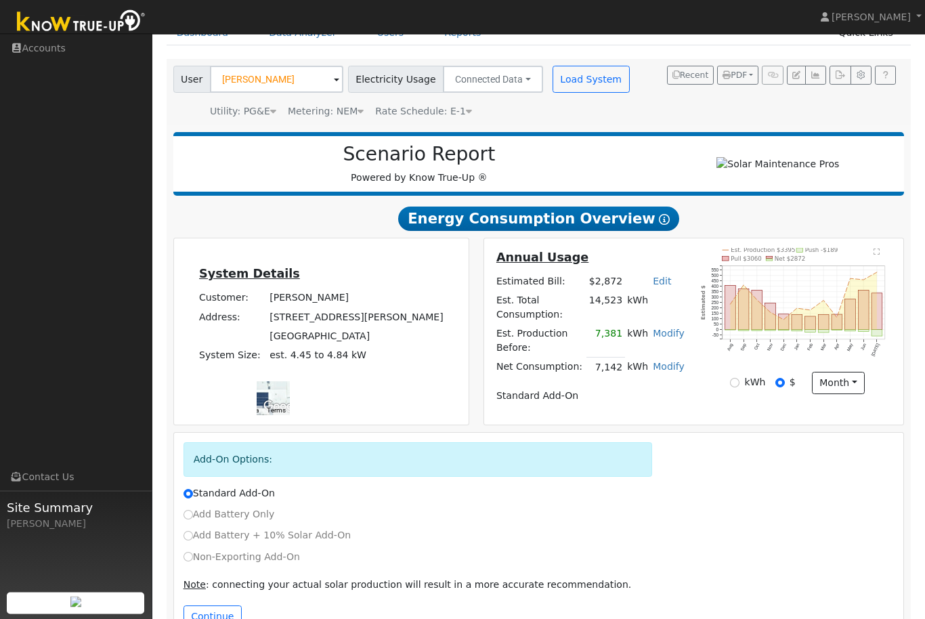
click at [553, 272] on td "Annual Usage" at bounding box center [590, 261] width 193 height 24
click at [566, 263] on u "Annual Usage" at bounding box center [542, 258] width 92 height 14
click at [853, 384] on button "month" at bounding box center [838, 383] width 53 height 23
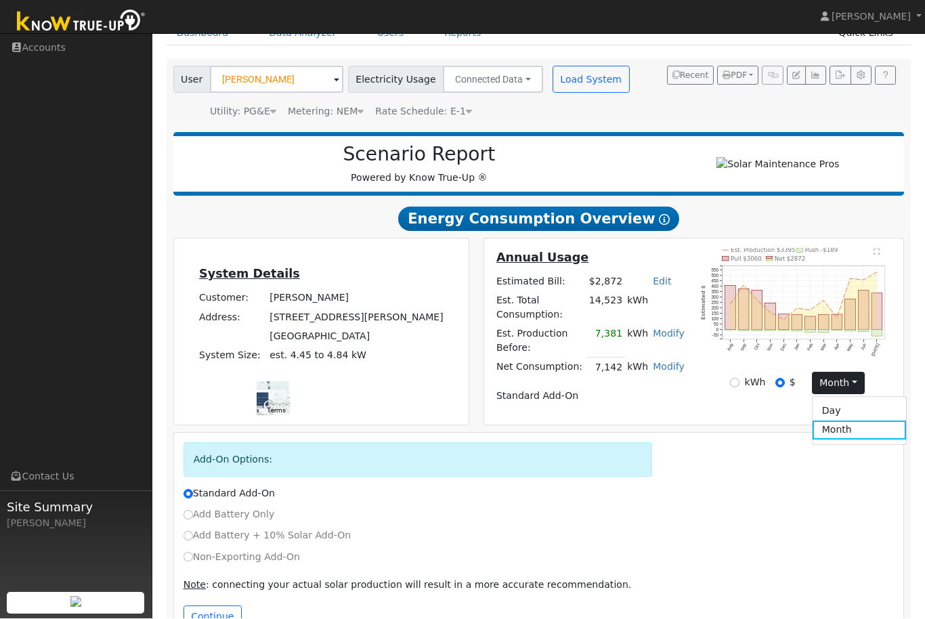
click at [865, 437] on link "Month" at bounding box center [860, 430] width 94 height 19
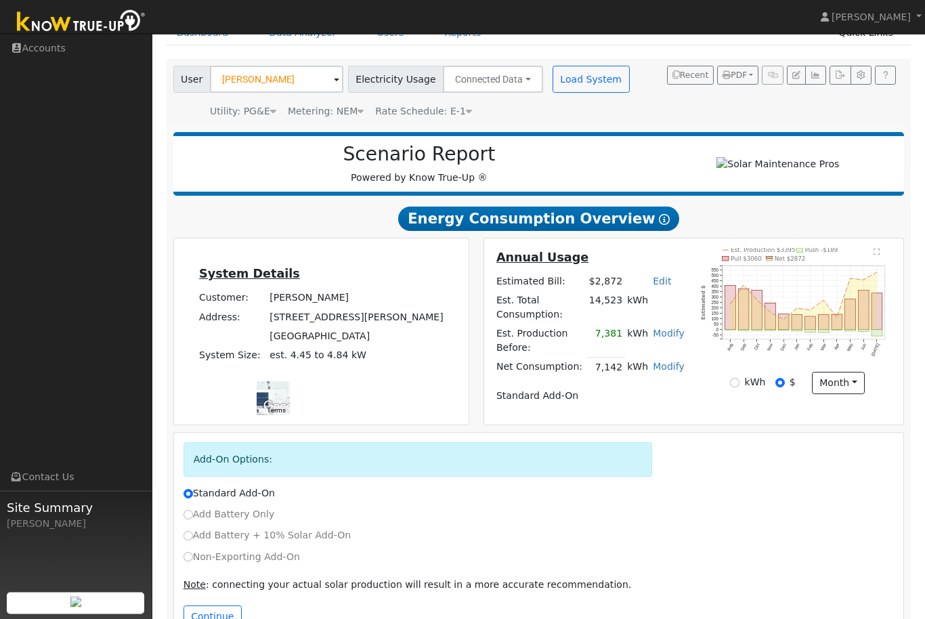
click at [224, 618] on button "Continue" at bounding box center [213, 617] width 58 height 23
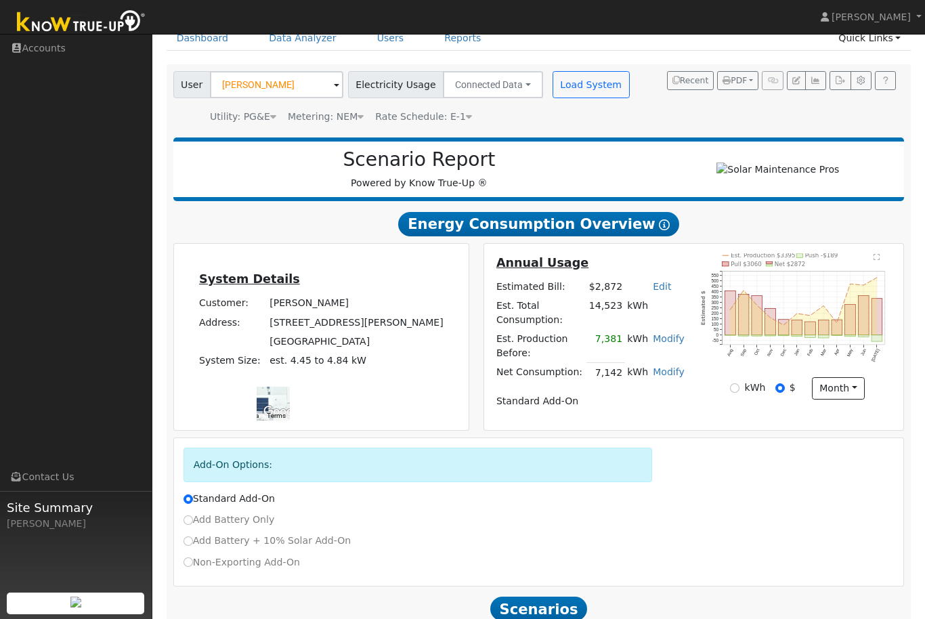
scroll to position [53, 0]
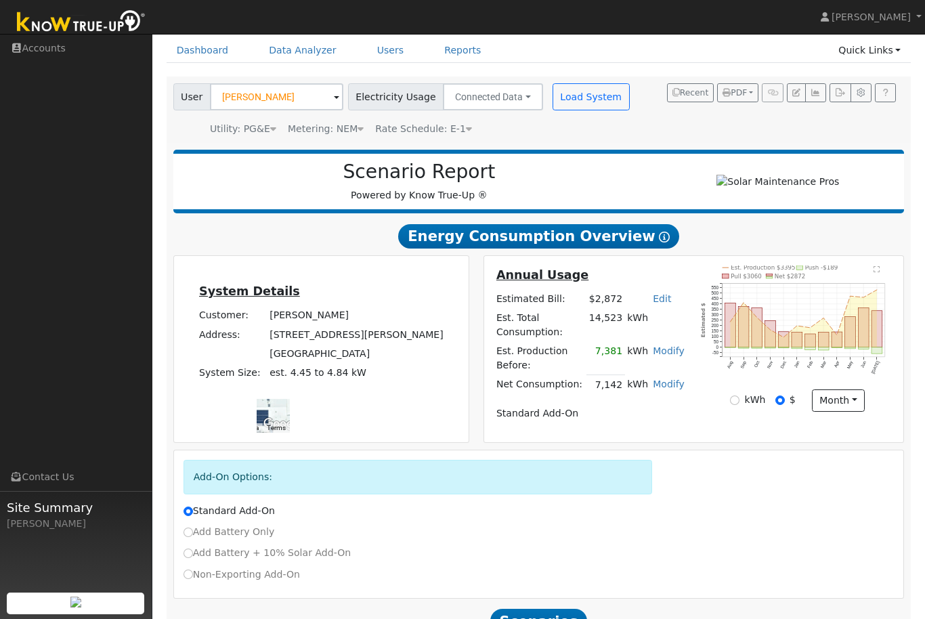
click at [578, 91] on button "Load System" at bounding box center [591, 96] width 77 height 27
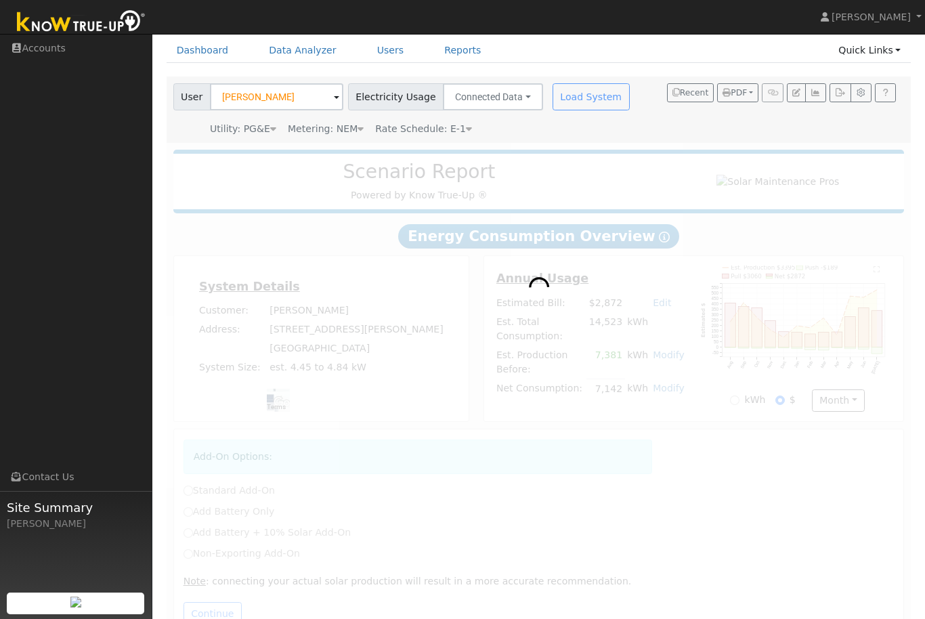
radio input "true"
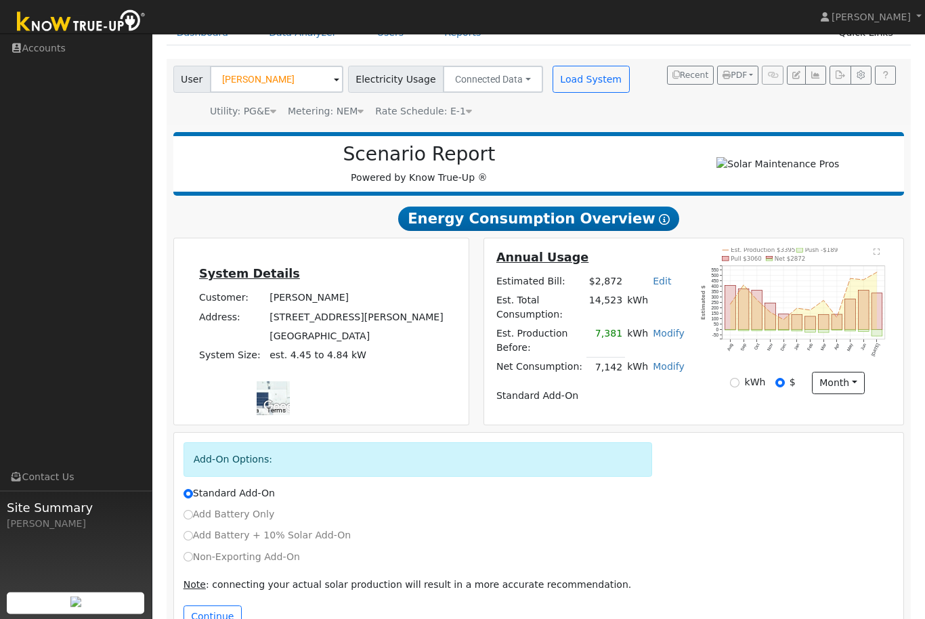
scroll to position [70, 0]
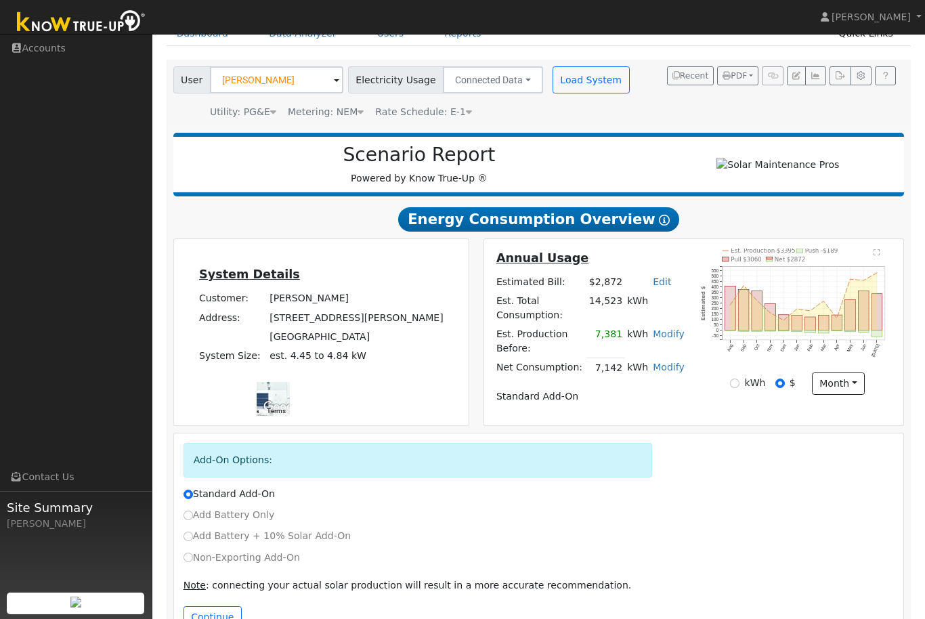
click at [811, 312] on line at bounding box center [811, 303] width 0 height 73
click at [886, 257] on icon "Est. Production $3395 Push -$189 Pull $3060 Net $2872 Aug Sep Oct Nov Dec Jan F…" at bounding box center [797, 312] width 193 height 126
click at [874, 267] on icon "Est. Production $3395 Push -$189 Pull $3060 Net $2872 Aug Sep Oct Nov Dec Jan F…" at bounding box center [797, 312] width 193 height 126
click at [769, 254] on text "Est. Production $3395" at bounding box center [763, 250] width 64 height 7
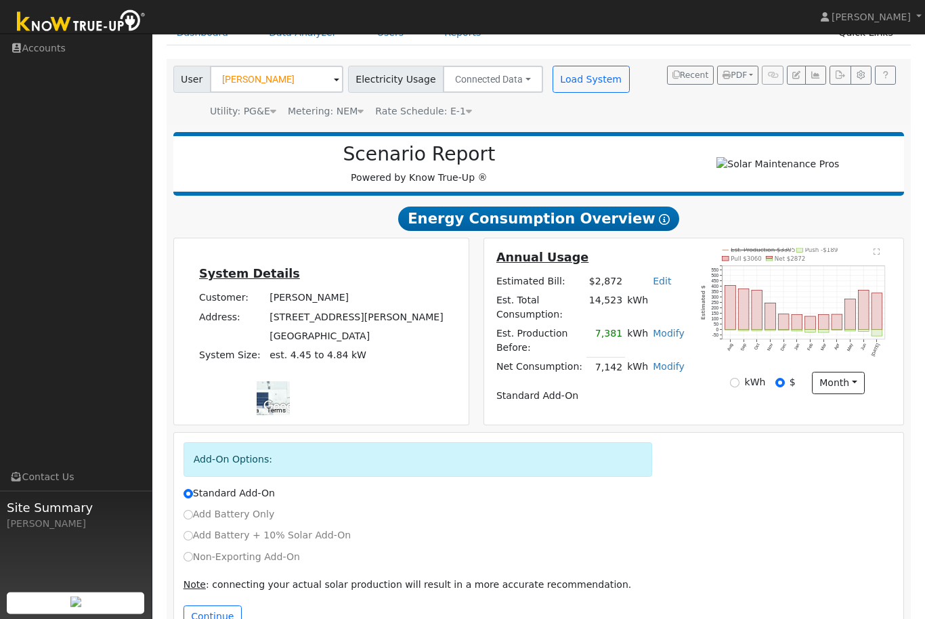
scroll to position [81, 0]
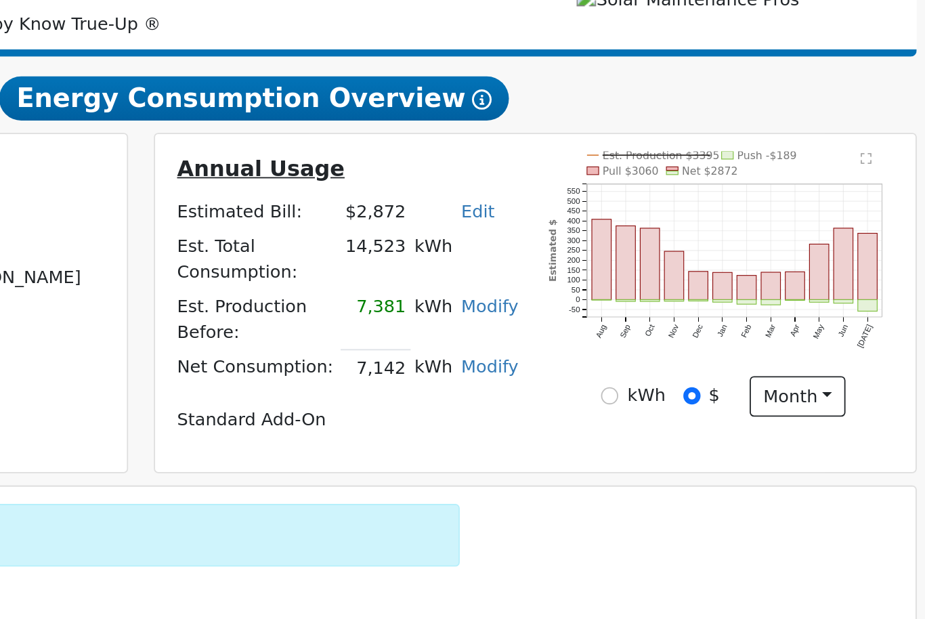
click at [725, 276] on rect "onclick=""" at bounding box center [730, 298] width 11 height 45
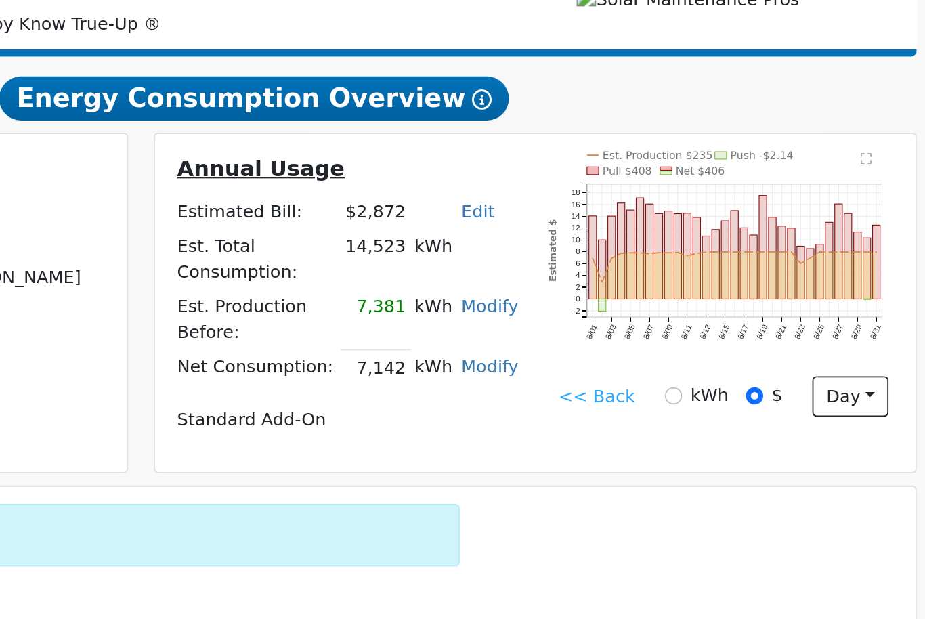
click at [874, 238] on text "" at bounding box center [877, 241] width 6 height 7
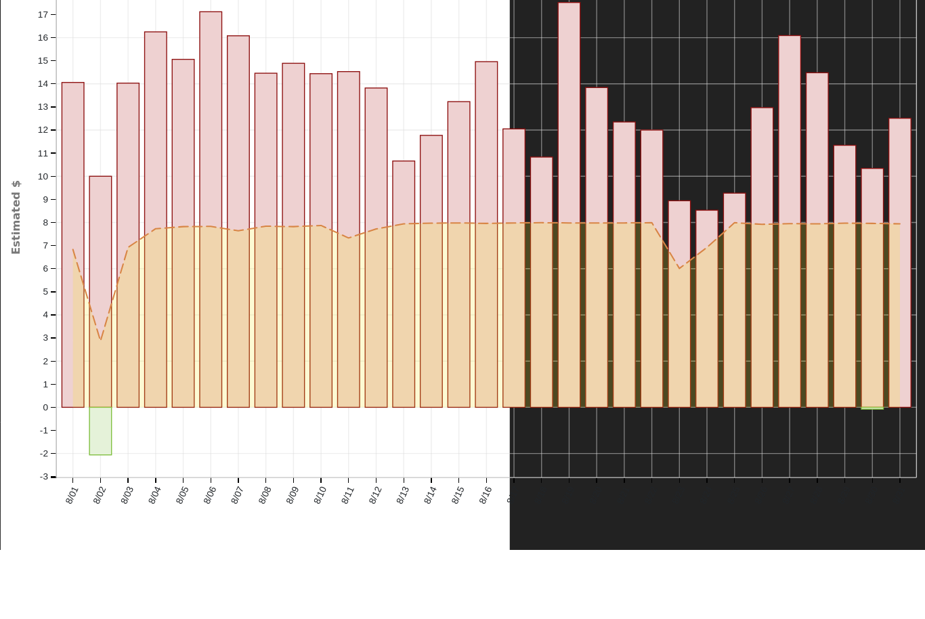
scroll to position [69, 0]
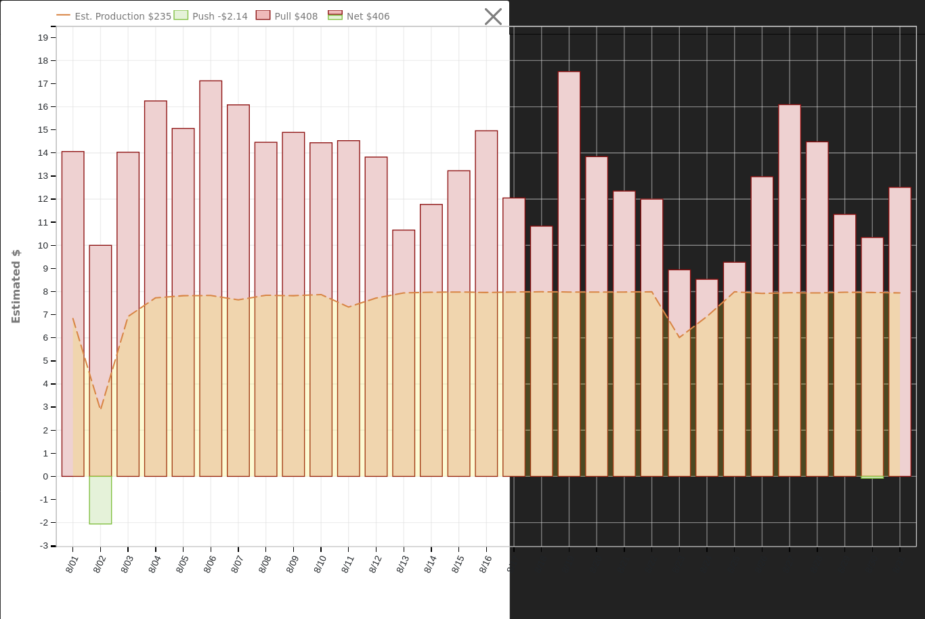
click at [490, 22] on button "button" at bounding box center [494, 17] width 26 height 26
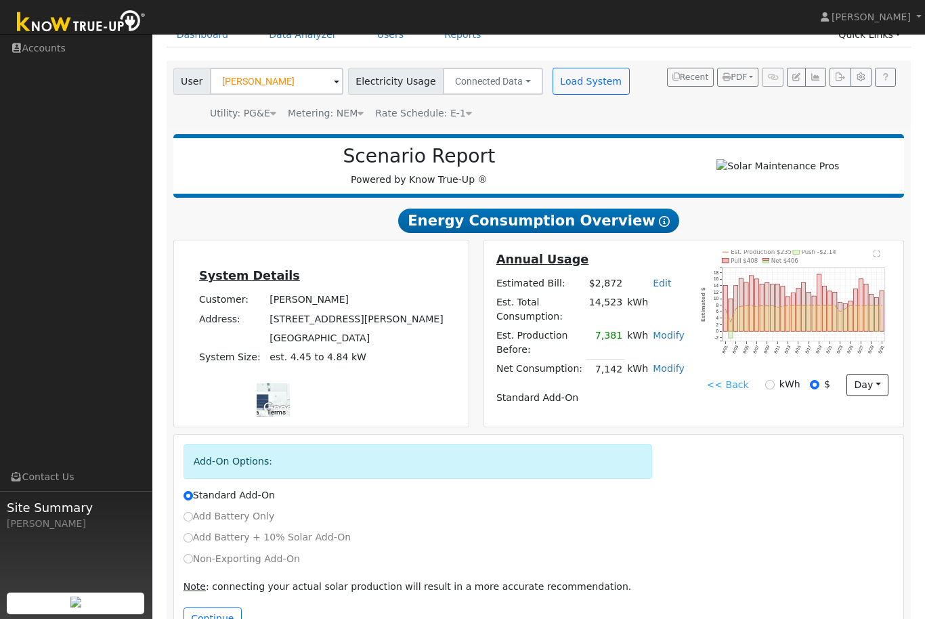
click at [874, 397] on button "day" at bounding box center [867, 385] width 42 height 23
click at [827, 460] on link "Month" at bounding box center [841, 451] width 94 height 19
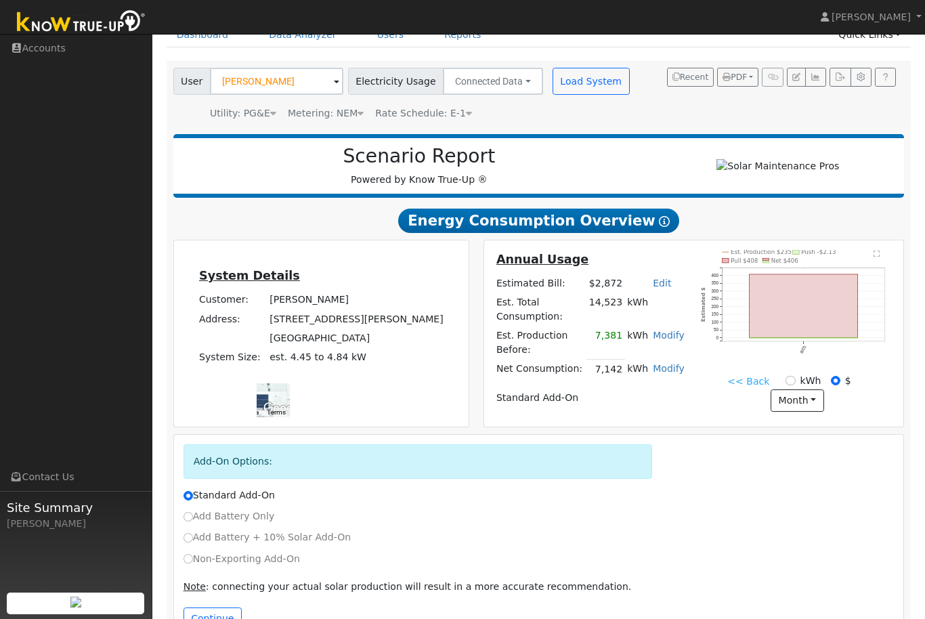
click at [884, 254] on div "Annual Usage Estimated Bill: $2,872 Edit Estimated Bill $ Annual Est. Total Con…" at bounding box center [693, 333] width 419 height 186
click at [875, 264] on icon "Est. Production $235 Push -$2.13 Pull $408 Net $406 8/01 0 50 100 150 200 250 3…" at bounding box center [797, 313] width 193 height 126
click at [868, 259] on icon "Est. Production $235 Push -$2.13 Pull $408 Net $406 8/01 0 50 100 150 200 250 3…" at bounding box center [797, 313] width 193 height 126
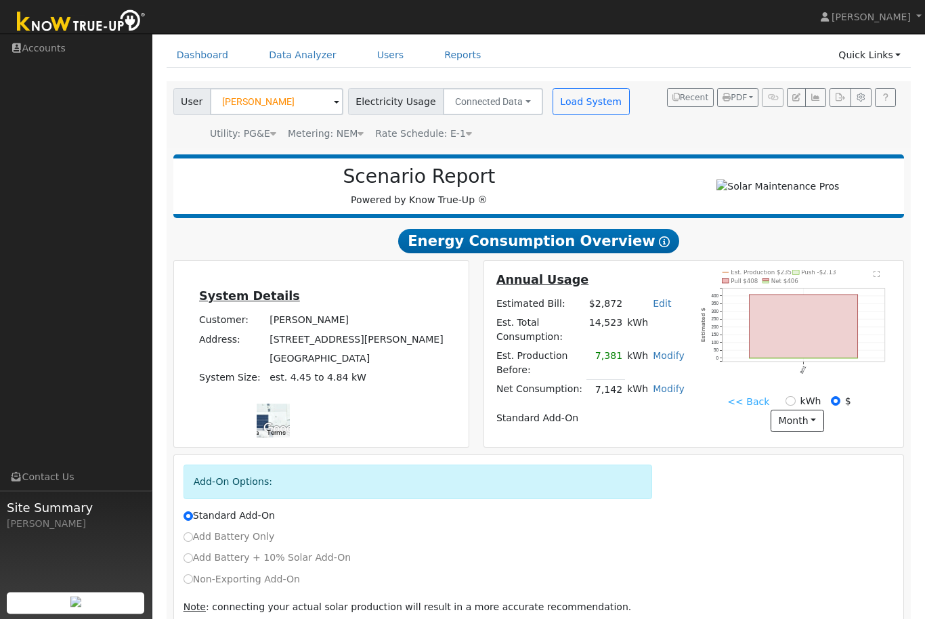
scroll to position [49, 0]
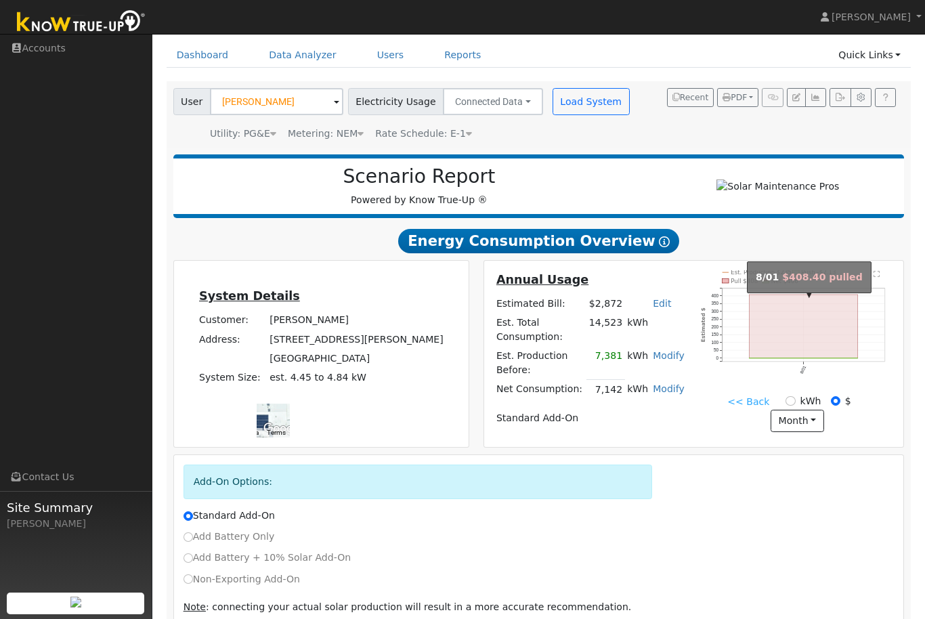
click at [814, 311] on rect "onclick=""" at bounding box center [804, 327] width 108 height 64
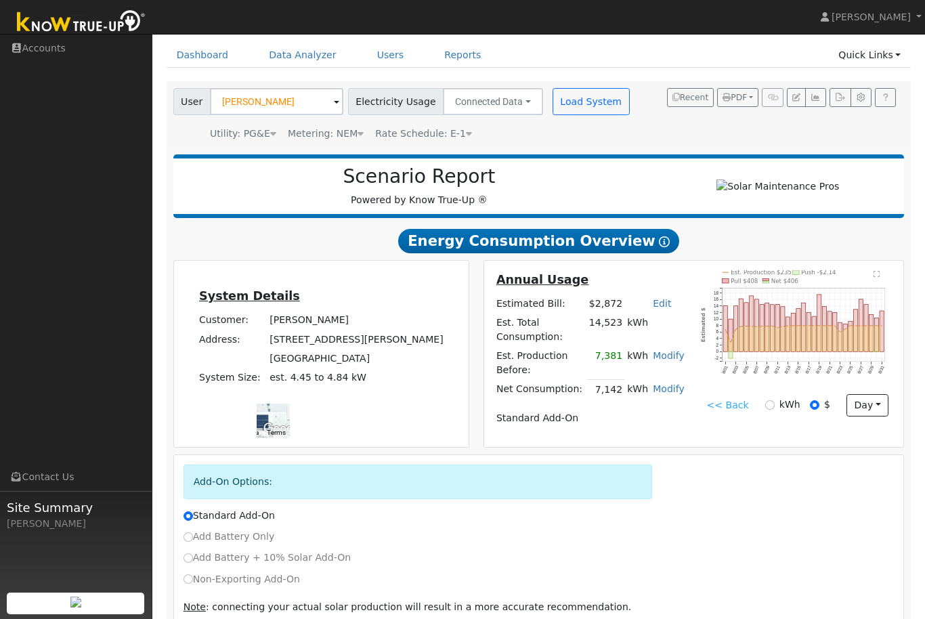
click at [873, 415] on button "day" at bounding box center [867, 405] width 42 height 23
click at [835, 475] on link "Month" at bounding box center [841, 471] width 94 height 19
